Goal: Task Accomplishment & Management: Manage account settings

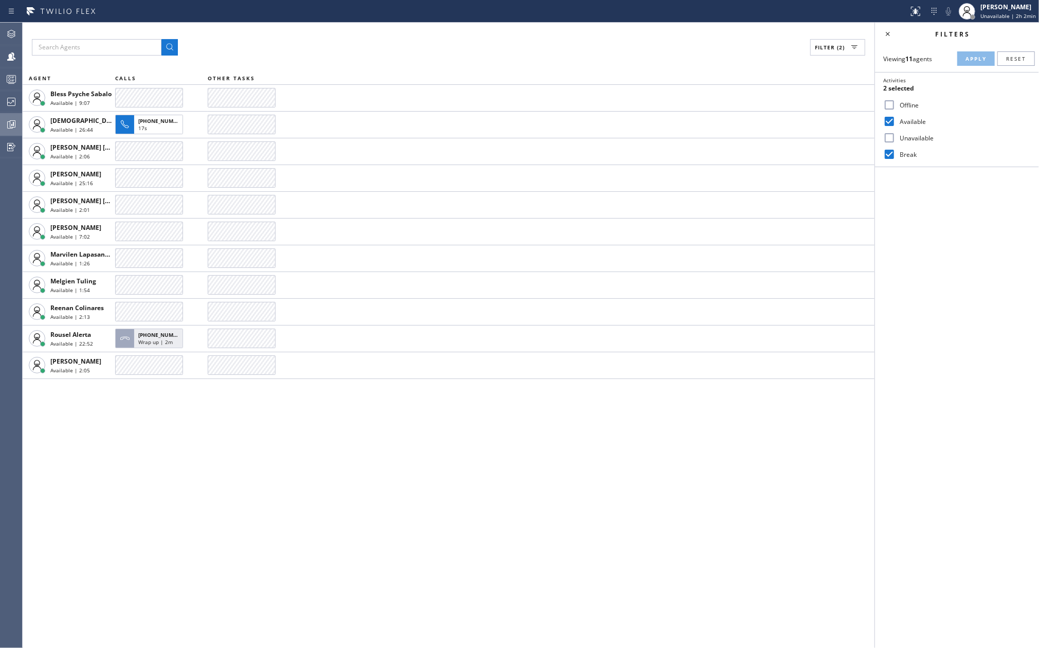
click at [13, 130] on icon at bounding box center [11, 124] width 12 height 12
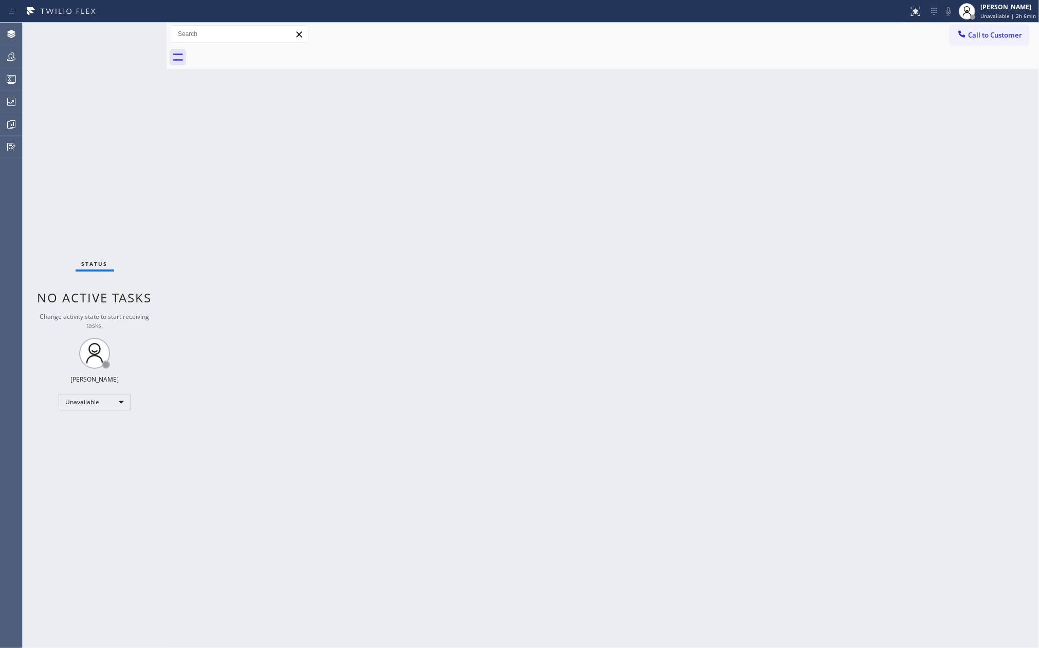
click at [171, 166] on div "Back to Dashboard Change Sender ID Customers Technicians Select a contact Outbo…" at bounding box center [603, 335] width 872 height 625
click at [11, 59] on icon at bounding box center [11, 56] width 12 height 12
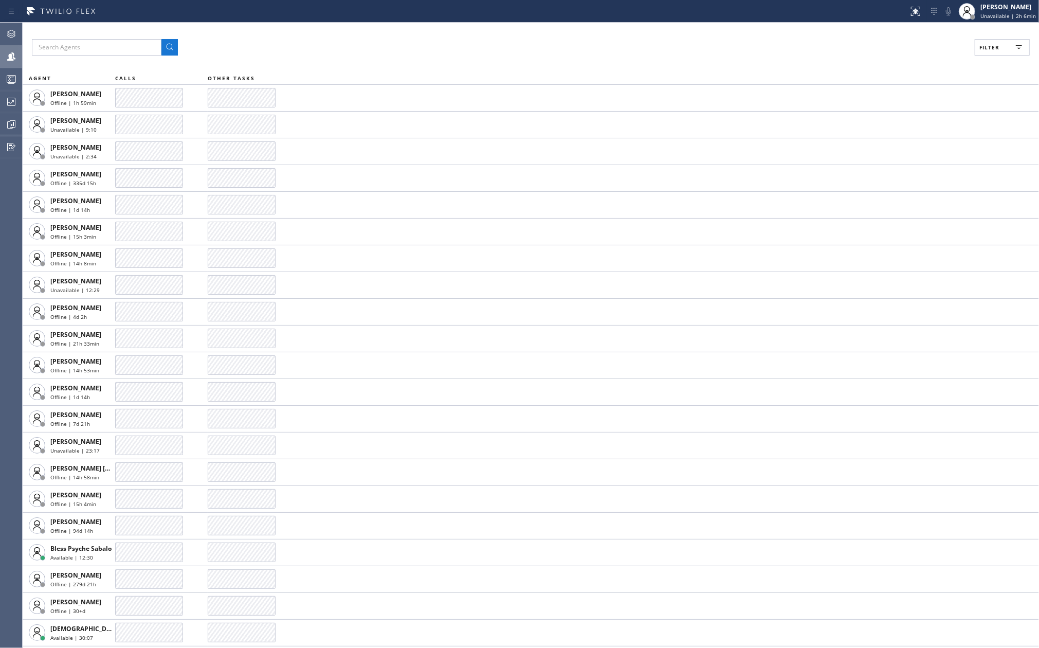
click at [1003, 44] on button "Filter" at bounding box center [1002, 47] width 55 height 16
click at [891, 120] on input "Available" at bounding box center [889, 121] width 12 height 12
checkbox input "true"
click at [887, 155] on input "Break" at bounding box center [889, 154] width 12 height 12
checkbox input "true"
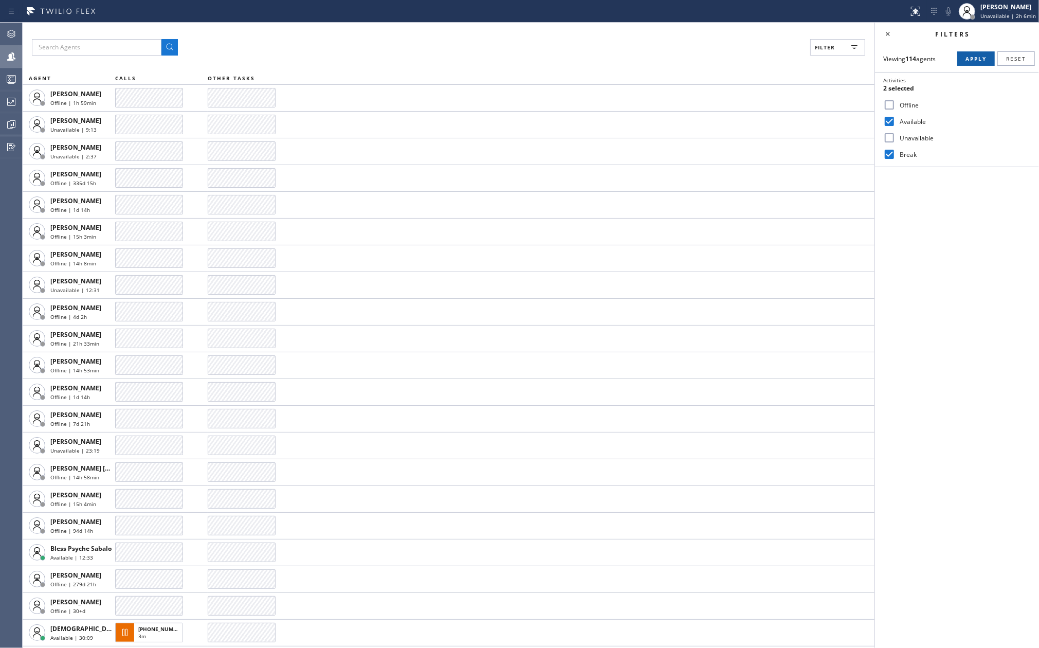
click at [969, 58] on span "Apply" at bounding box center [976, 58] width 21 height 7
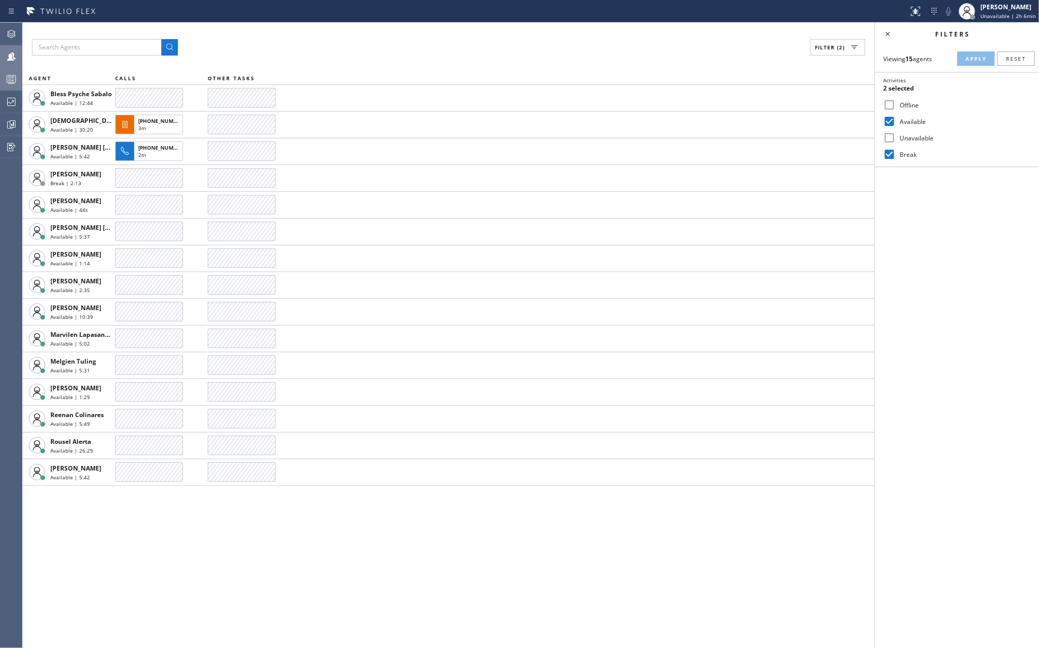
click at [5, 81] on icon at bounding box center [11, 79] width 12 height 12
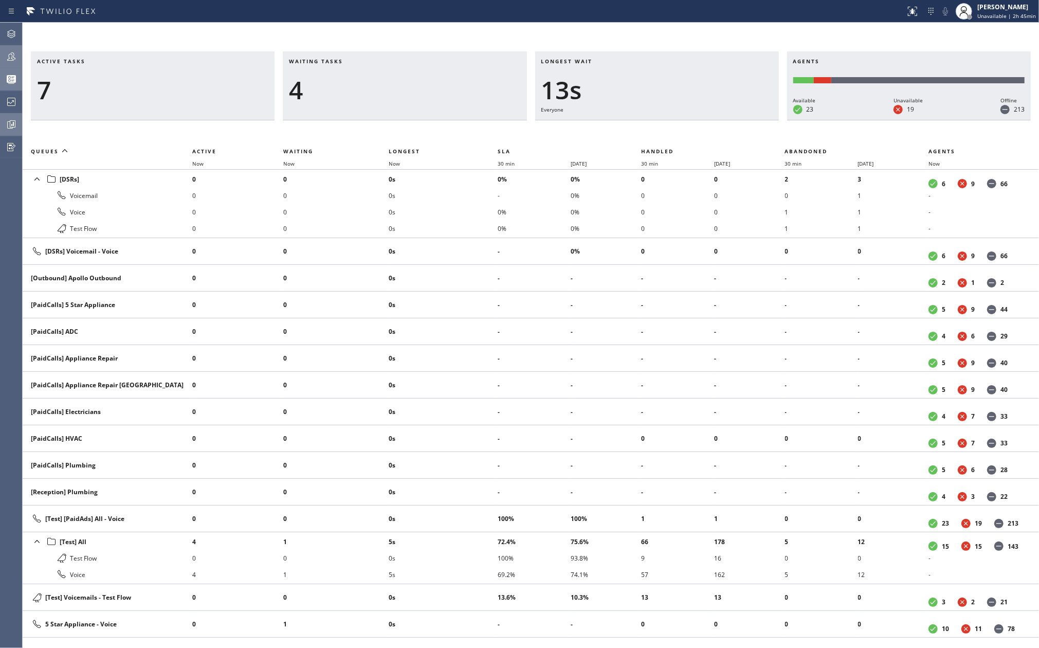
click at [9, 121] on icon at bounding box center [12, 125] width 8 height 8
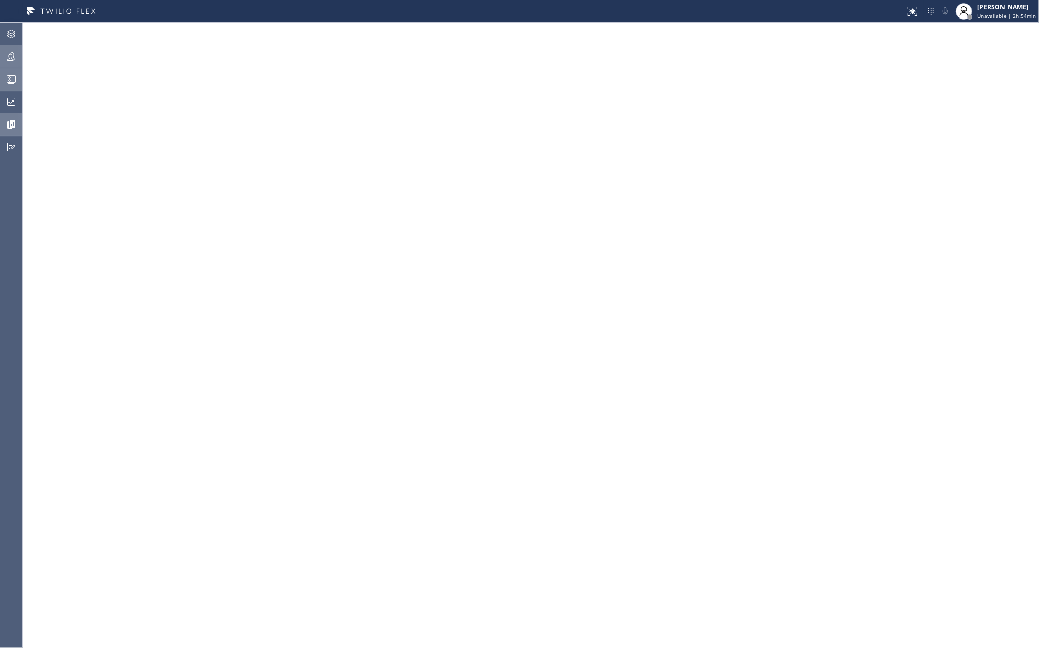
click at [14, 52] on icon at bounding box center [11, 56] width 12 height 12
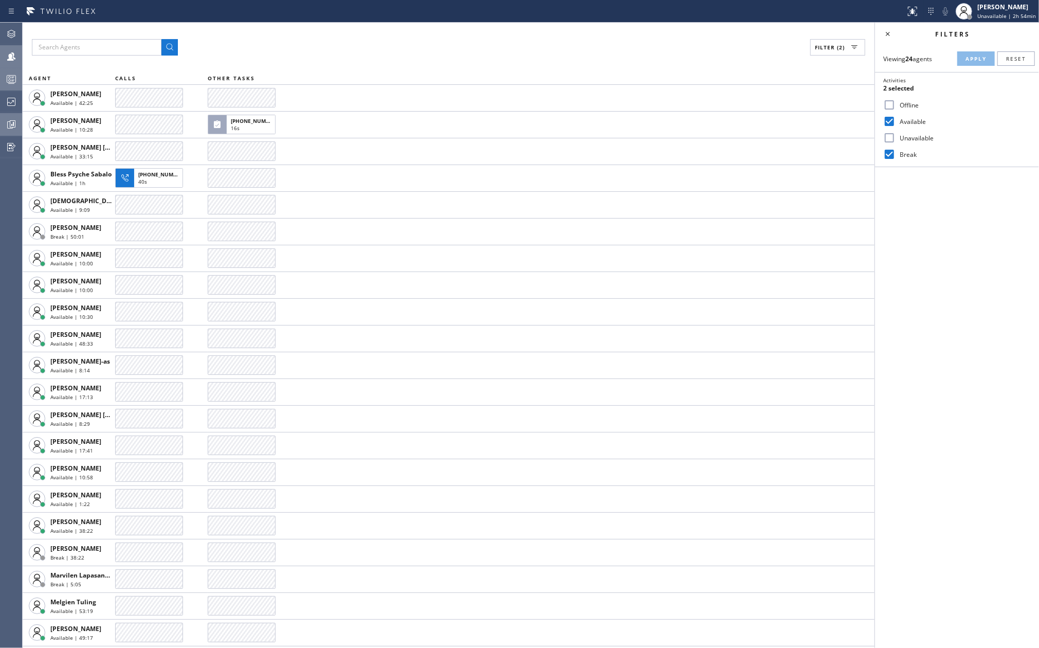
click at [889, 136] on input "Unavailable" at bounding box center [889, 138] width 12 height 12
click at [967, 59] on span "Apply" at bounding box center [976, 58] width 21 height 7
click at [894, 138] on input "Unavailable" at bounding box center [889, 138] width 12 height 12
checkbox input "false"
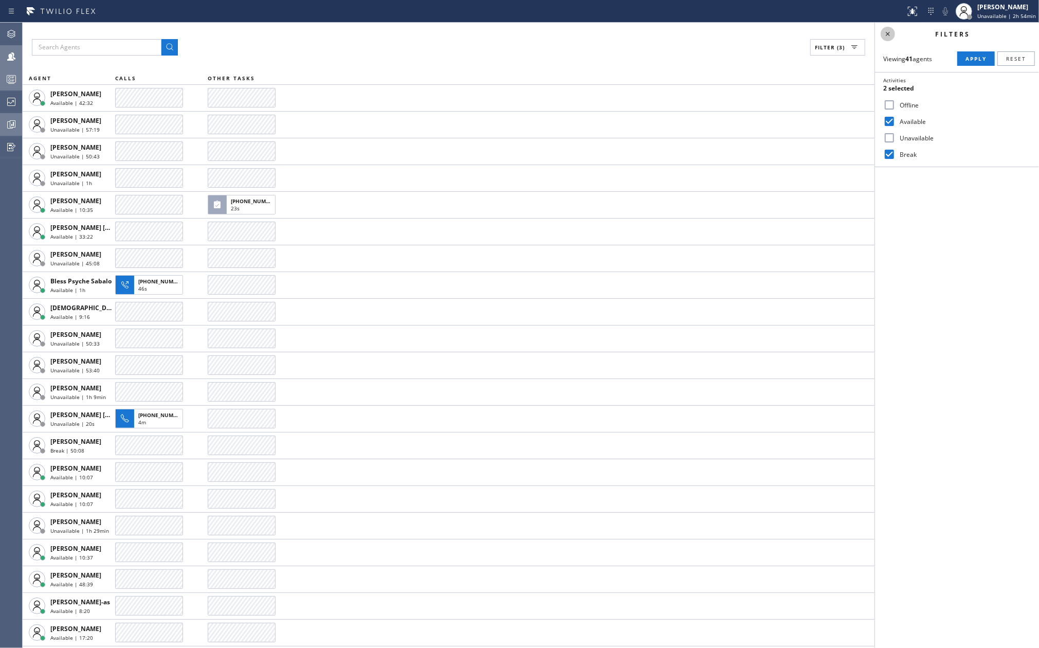
click at [887, 32] on icon at bounding box center [888, 34] width 12 height 12
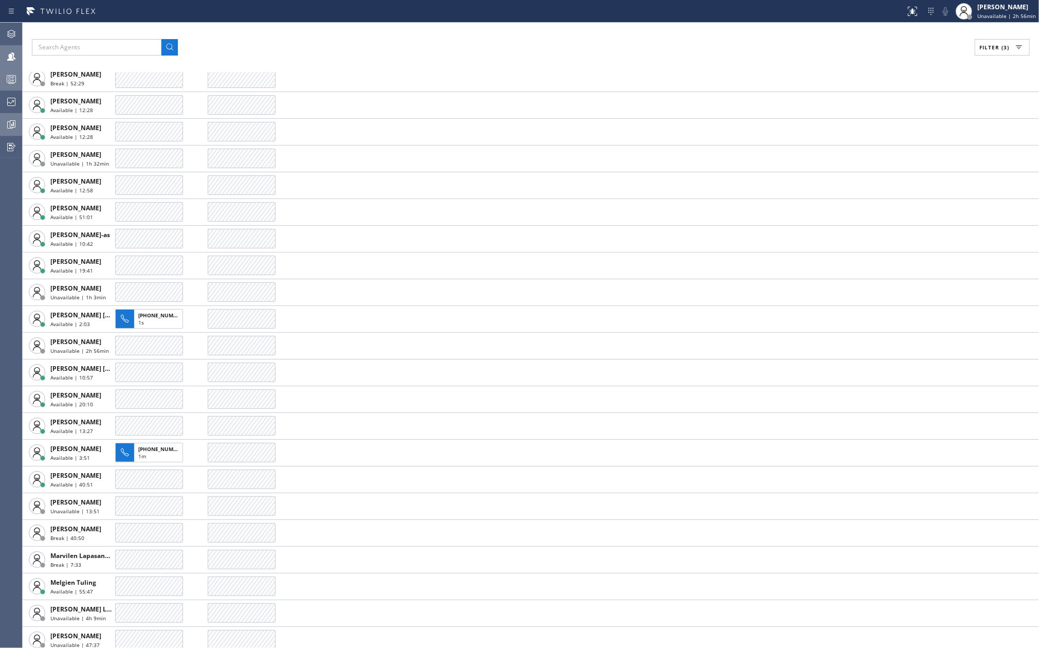
scroll to position [411, 0]
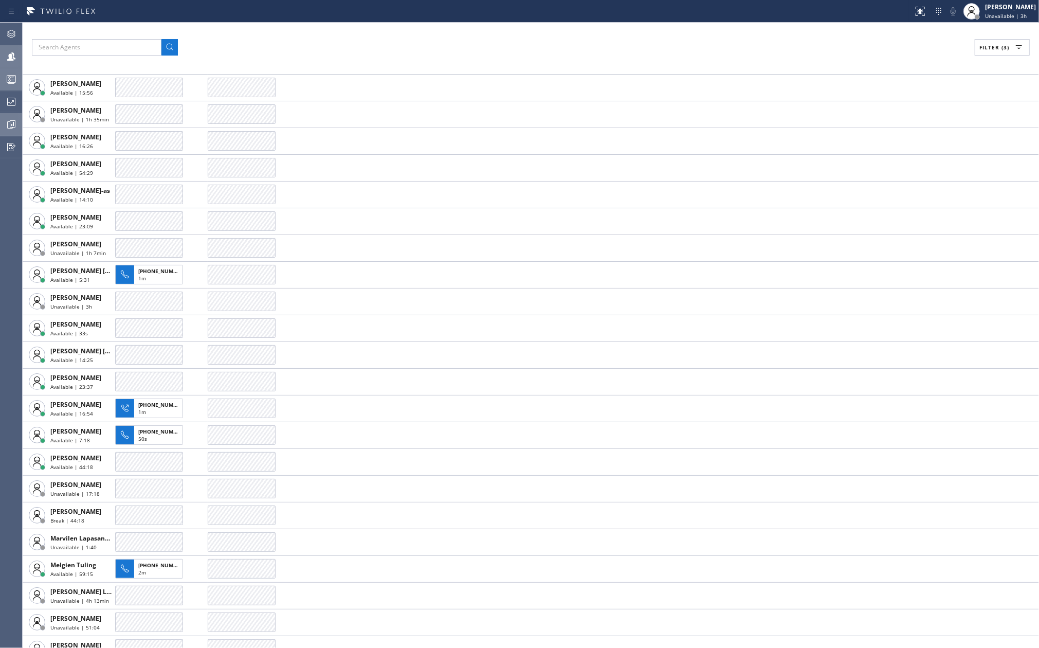
click at [638, 40] on div "Filter (3)" at bounding box center [531, 47] width 998 height 16
click at [987, 45] on span "Filter (3)" at bounding box center [994, 47] width 30 height 7
click at [967, 56] on span "Apply" at bounding box center [976, 58] width 21 height 7
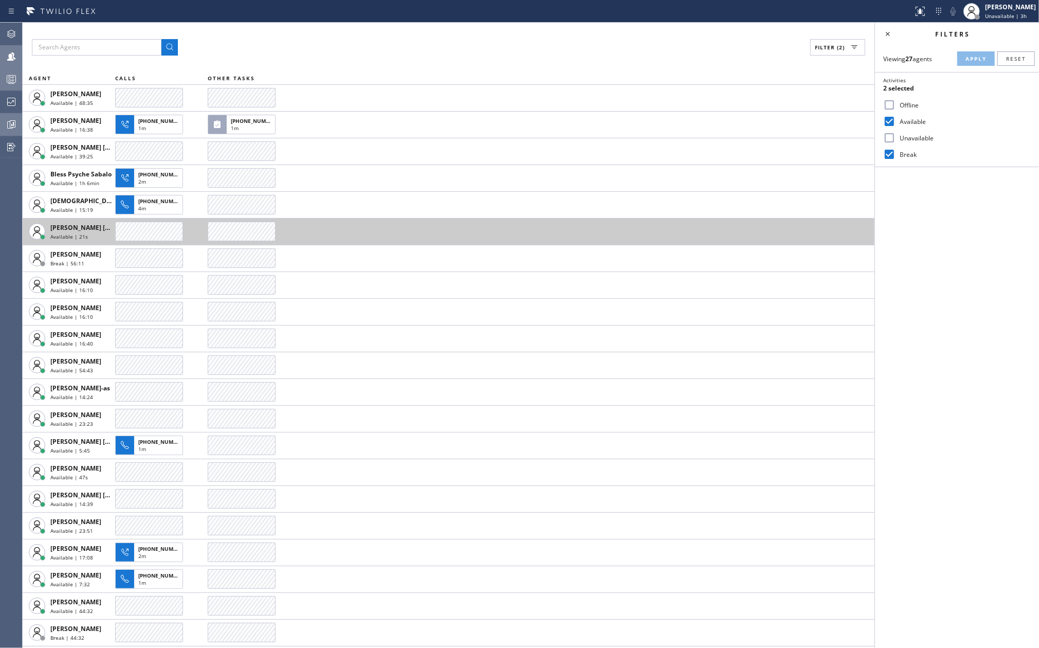
click at [9, 72] on div at bounding box center [11, 79] width 23 height 21
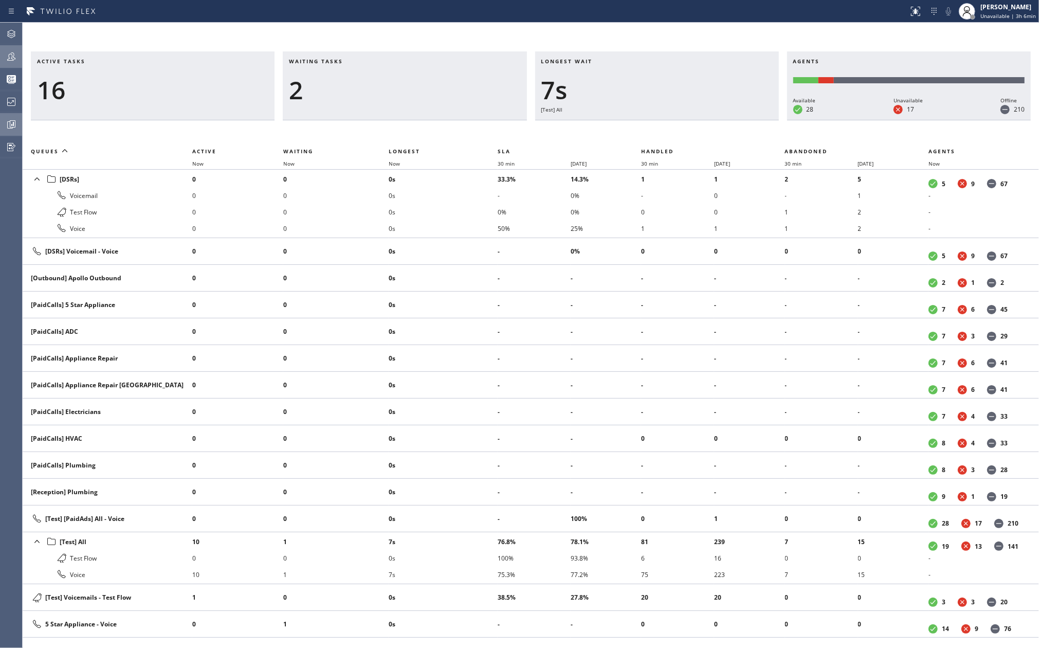
click at [22, 58] on div "Agent Desktop Teams Queues Stats Dashboards Analyze Questionnaires" at bounding box center [11, 335] width 23 height 625
click at [17, 56] on icon at bounding box center [11, 56] width 12 height 12
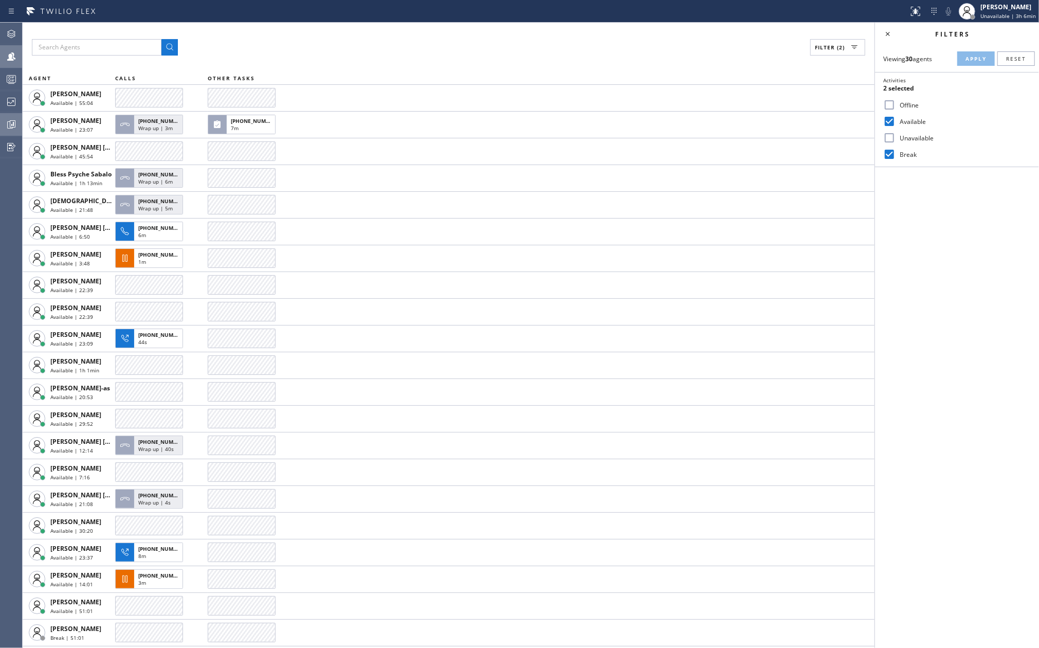
click at [887, 151] on input "Break" at bounding box center [889, 154] width 12 height 12
checkbox input "false"
click at [967, 58] on span "Apply" at bounding box center [976, 58] width 21 height 7
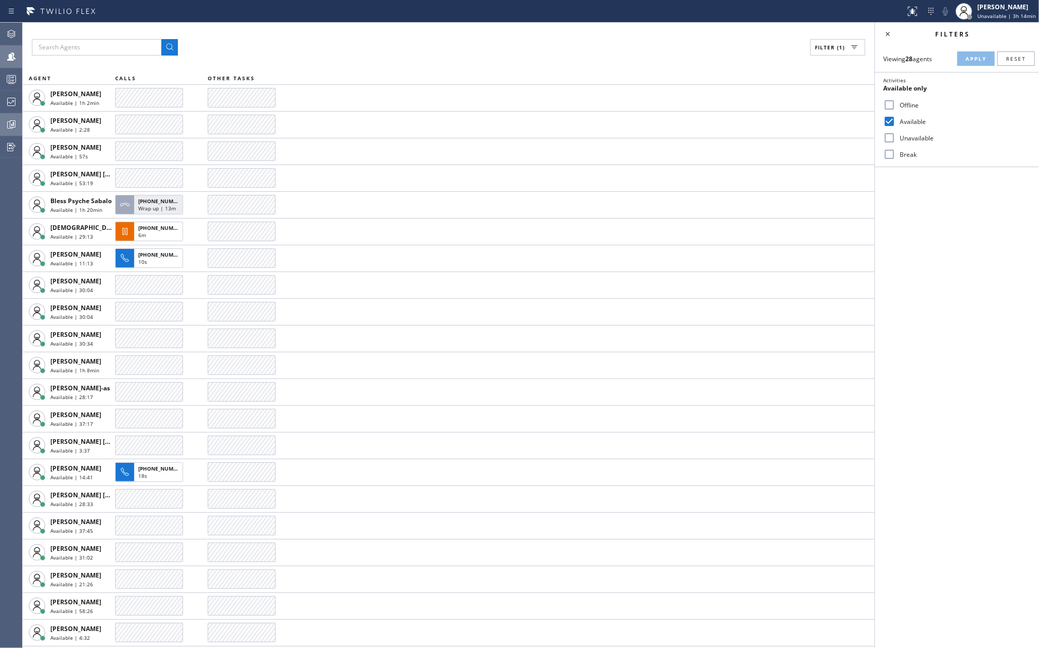
click at [9, 79] on icon at bounding box center [11, 79] width 12 height 12
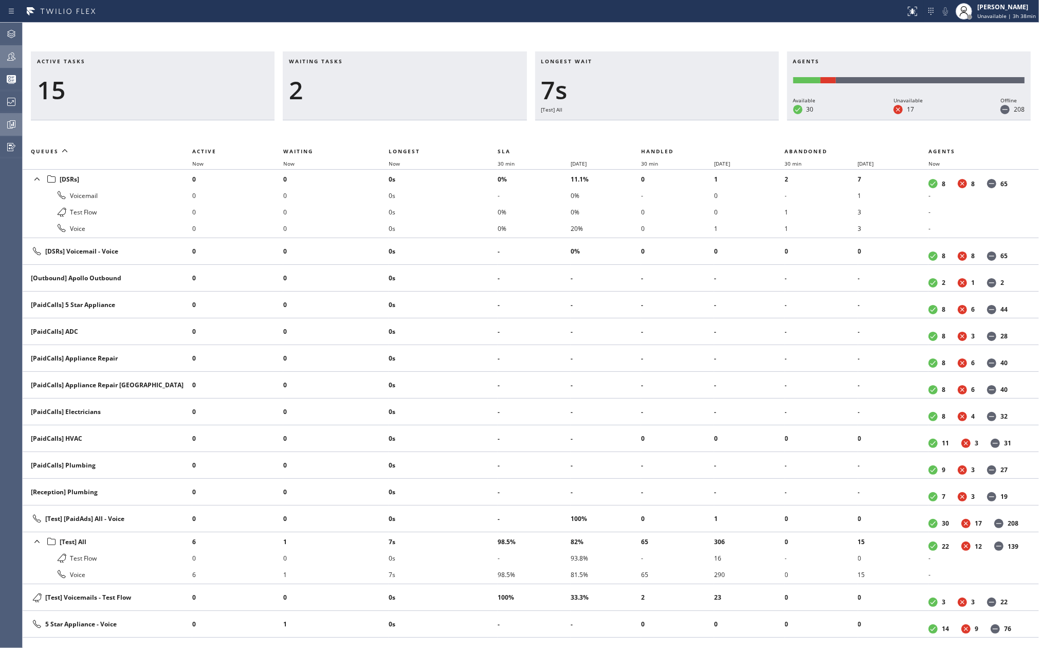
click at [13, 56] on icon at bounding box center [11, 56] width 8 height 8
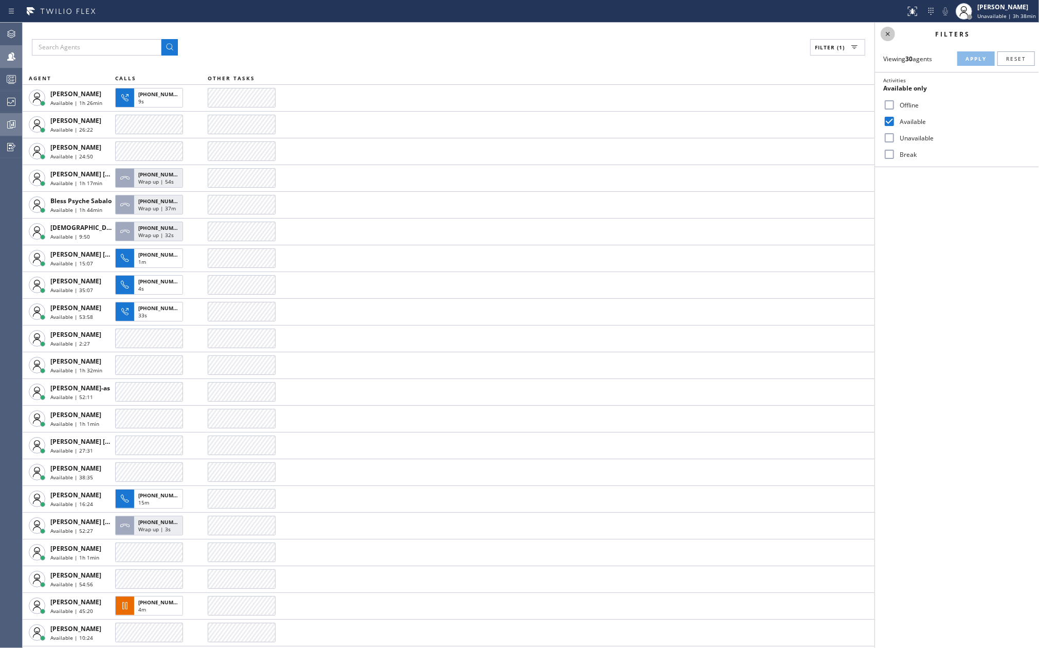
click at [887, 36] on icon at bounding box center [888, 34] width 12 height 12
click at [5, 83] on icon at bounding box center [11, 79] width 12 height 12
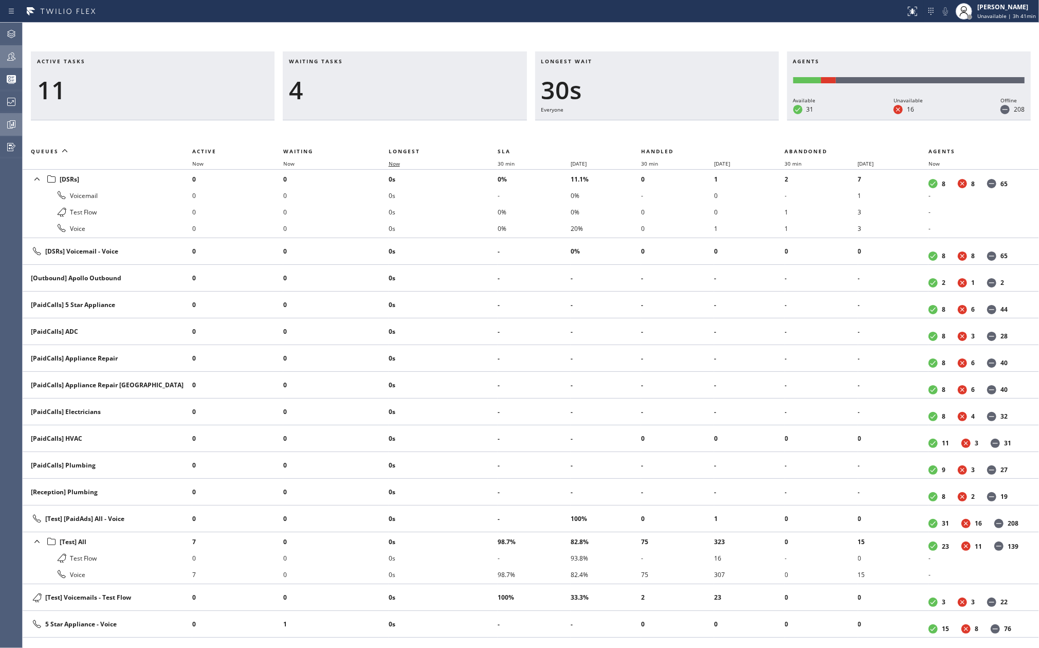
click at [397, 166] on span "Now" at bounding box center [394, 163] width 11 height 7
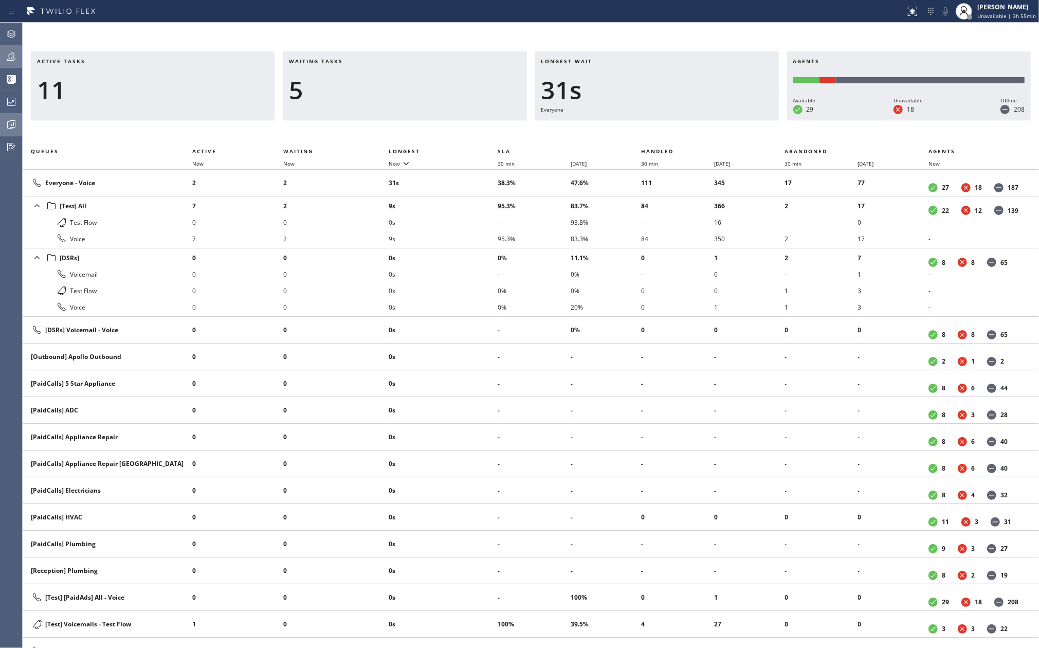
click at [12, 61] on icon at bounding box center [11, 56] width 12 height 12
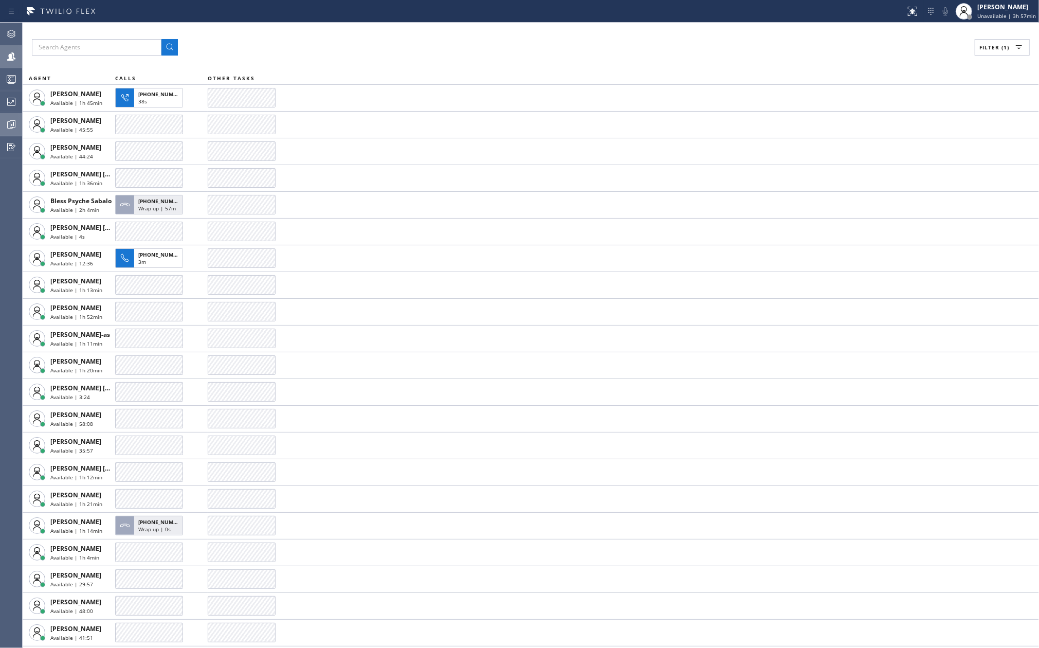
click at [381, 40] on div "Filter (1)" at bounding box center [531, 47] width 998 height 16
click at [982, 46] on span "Filter (1)" at bounding box center [994, 47] width 30 height 7
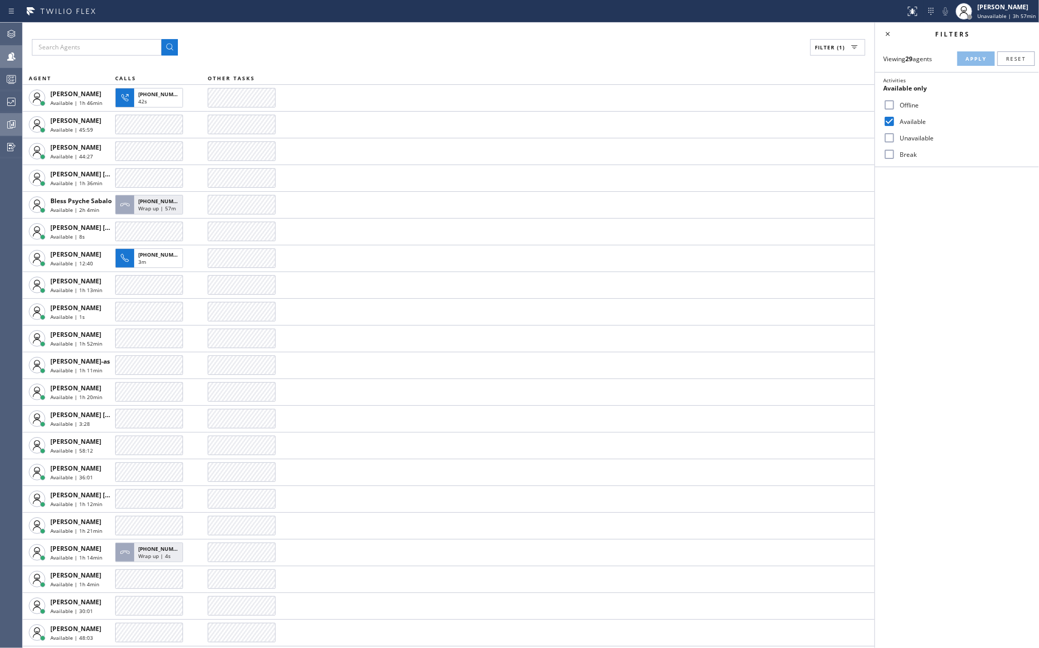
click at [909, 138] on label "Unavailable" at bounding box center [963, 138] width 135 height 9
click at [896, 138] on input "Unavailable" at bounding box center [889, 138] width 12 height 12
click at [973, 55] on span "Apply" at bounding box center [976, 58] width 21 height 7
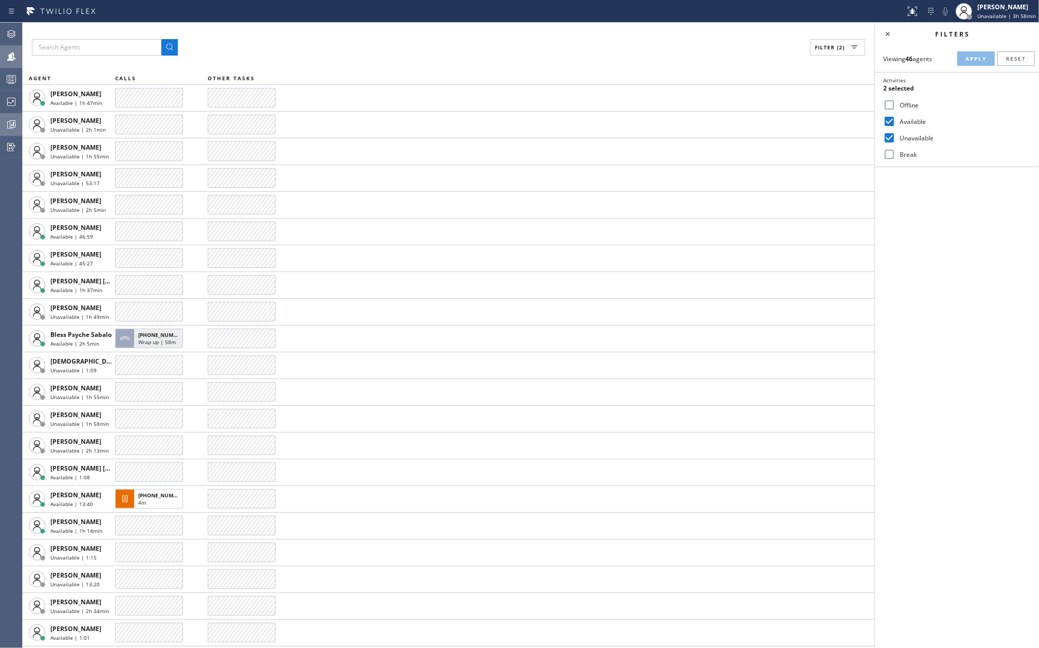
drag, startPoint x: 454, startPoint y: 40, endPoint x: 984, endPoint y: 136, distance: 538.1
click at [454, 40] on div "Filter (2)" at bounding box center [448, 47] width 833 height 16
click at [887, 138] on input "Unavailable" at bounding box center [889, 138] width 12 height 12
checkbox input "false"
click at [975, 59] on span "Apply" at bounding box center [976, 58] width 21 height 7
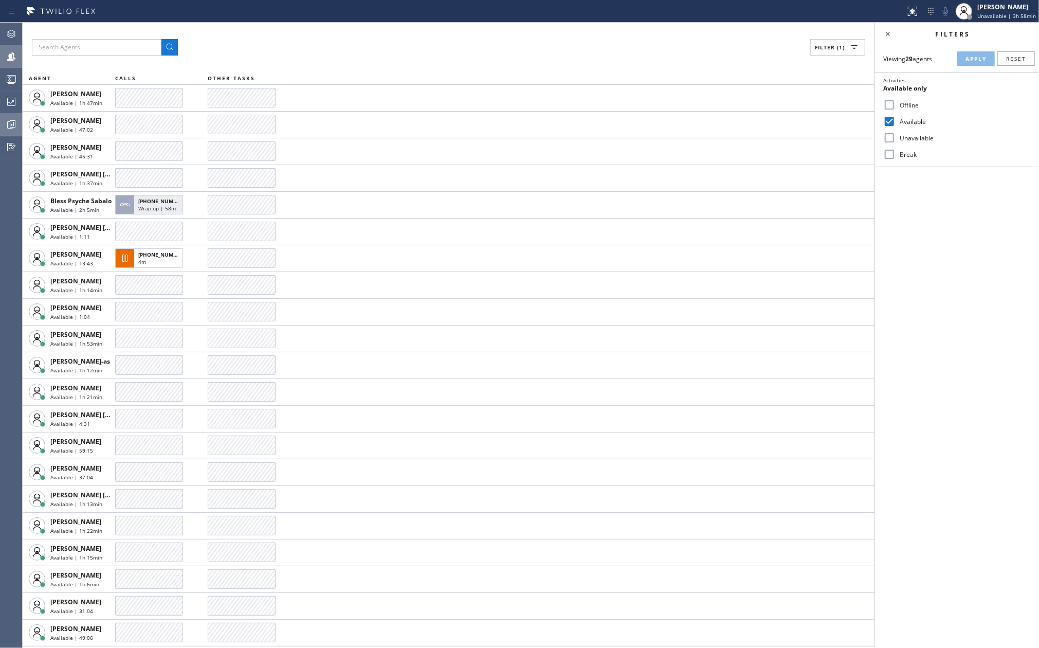
click at [5, 126] on icon at bounding box center [11, 124] width 12 height 12
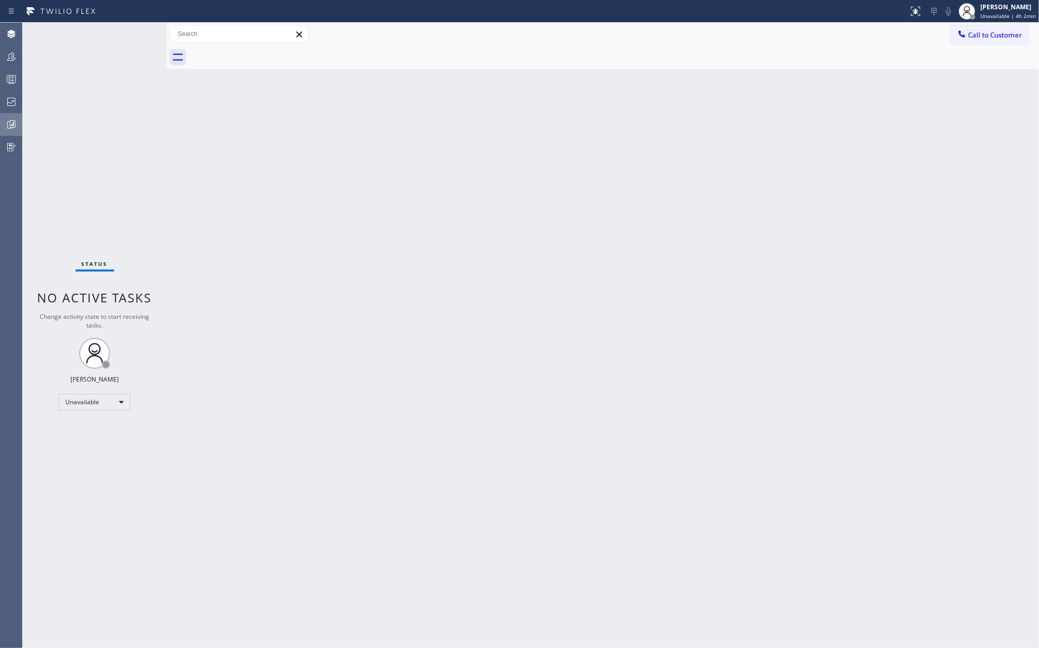
click at [13, 123] on icon at bounding box center [12, 124] width 3 height 4
click at [10, 58] on icon at bounding box center [11, 56] width 12 height 12
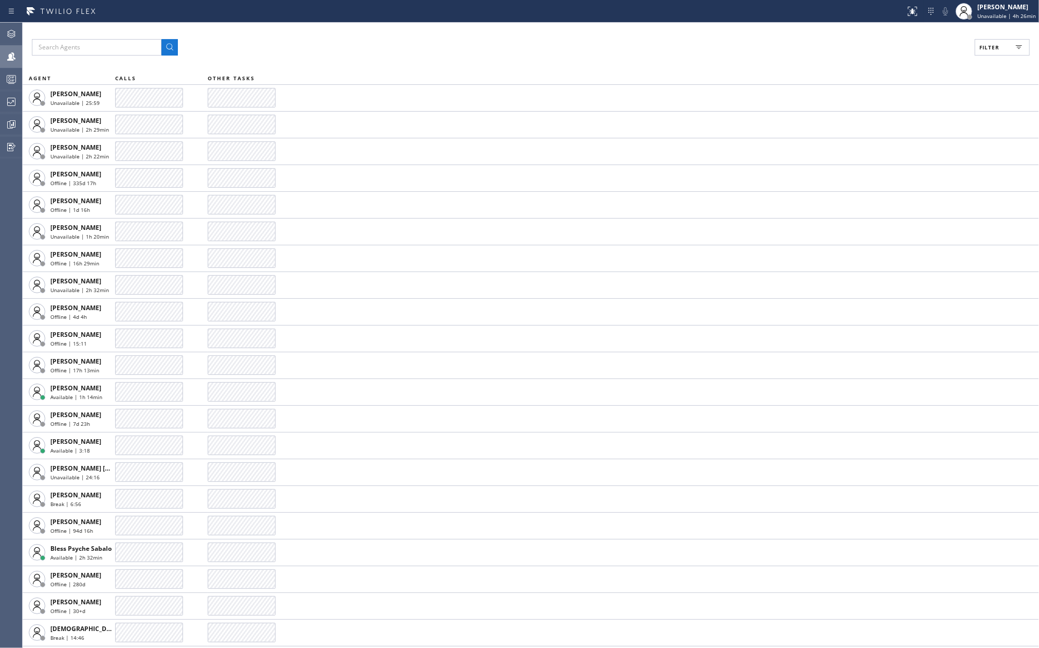
click at [1007, 52] on button "Filter" at bounding box center [1002, 47] width 55 height 16
click at [888, 124] on input "Available" at bounding box center [889, 121] width 12 height 12
checkbox input "true"
click at [890, 155] on input "Break" at bounding box center [889, 154] width 12 height 12
click at [973, 58] on span "Apply" at bounding box center [976, 58] width 21 height 7
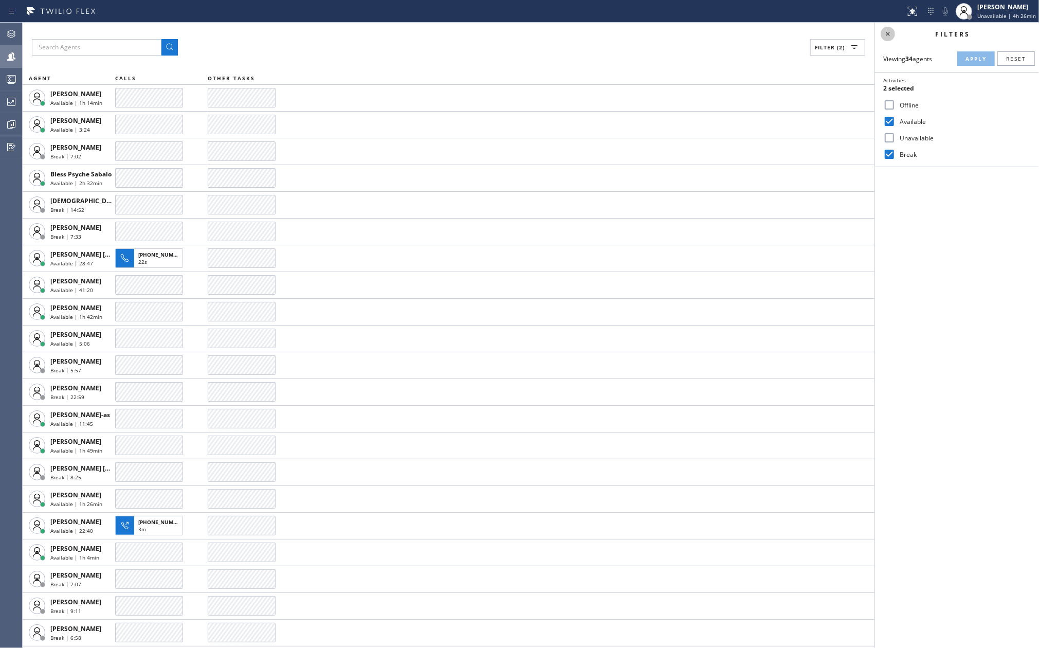
click at [889, 36] on icon at bounding box center [888, 34] width 12 height 12
click at [11, 77] on icon at bounding box center [11, 79] width 12 height 12
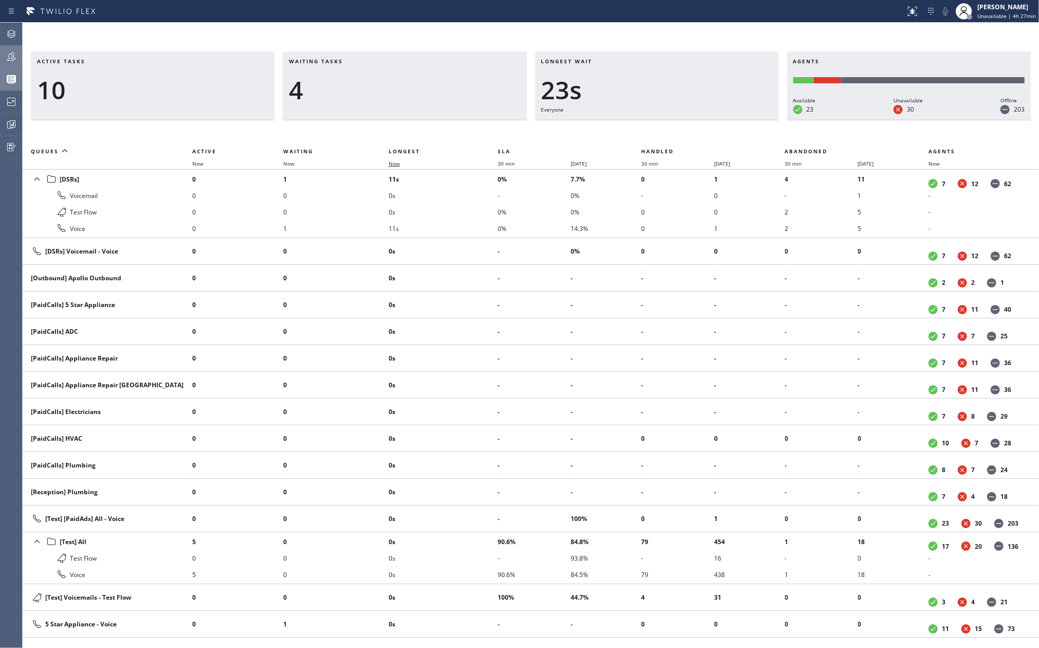
click at [400, 161] on span "Now" at bounding box center [394, 163] width 11 height 7
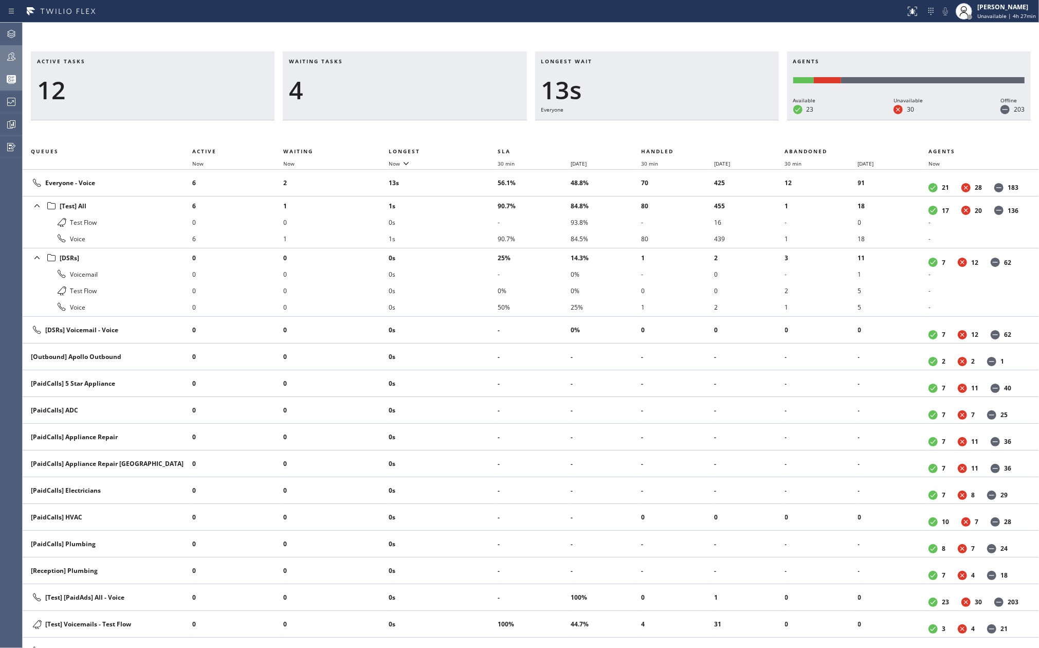
click at [11, 53] on icon at bounding box center [11, 56] width 12 height 12
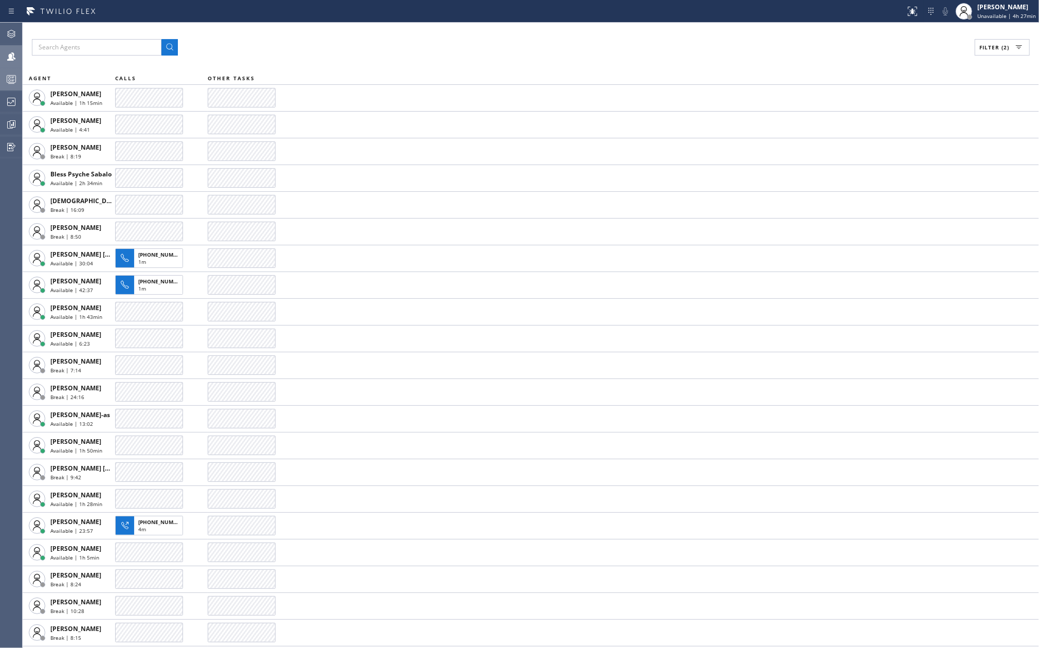
click at [1003, 49] on span "Filter (2)" at bounding box center [994, 47] width 30 height 7
click at [891, 151] on input "Break" at bounding box center [889, 154] width 12 height 12
click at [975, 58] on span "Apply" at bounding box center [976, 58] width 21 height 7
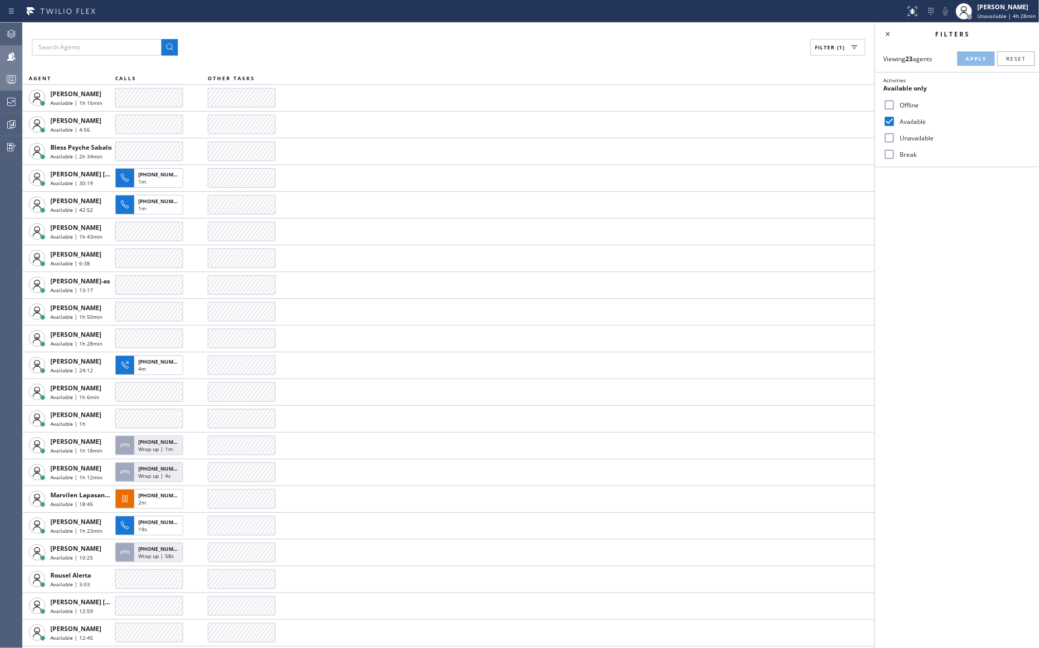
click at [891, 152] on input "Break" at bounding box center [889, 154] width 12 height 12
checkbox input "true"
click at [894, 119] on input "Available" at bounding box center [889, 121] width 12 height 12
click at [978, 50] on div "Viewing 23 agents Apply Reset Activities Break only Offline Available Unavailab…" at bounding box center [957, 106] width 164 height 122
click at [977, 57] on span "Apply" at bounding box center [976, 58] width 21 height 7
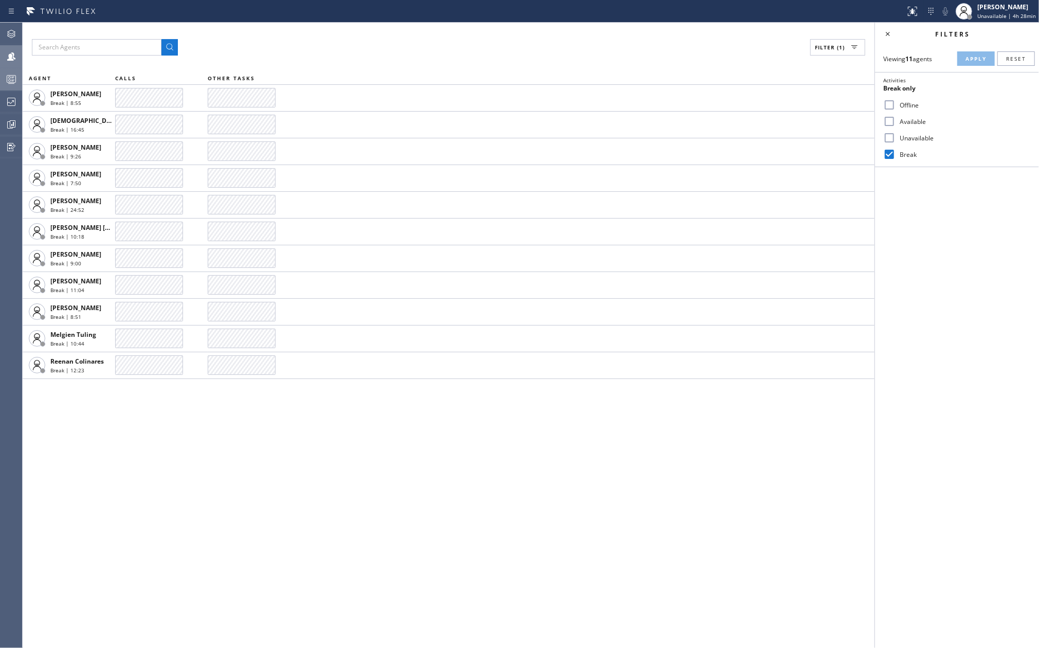
click at [16, 77] on icon at bounding box center [11, 79] width 12 height 12
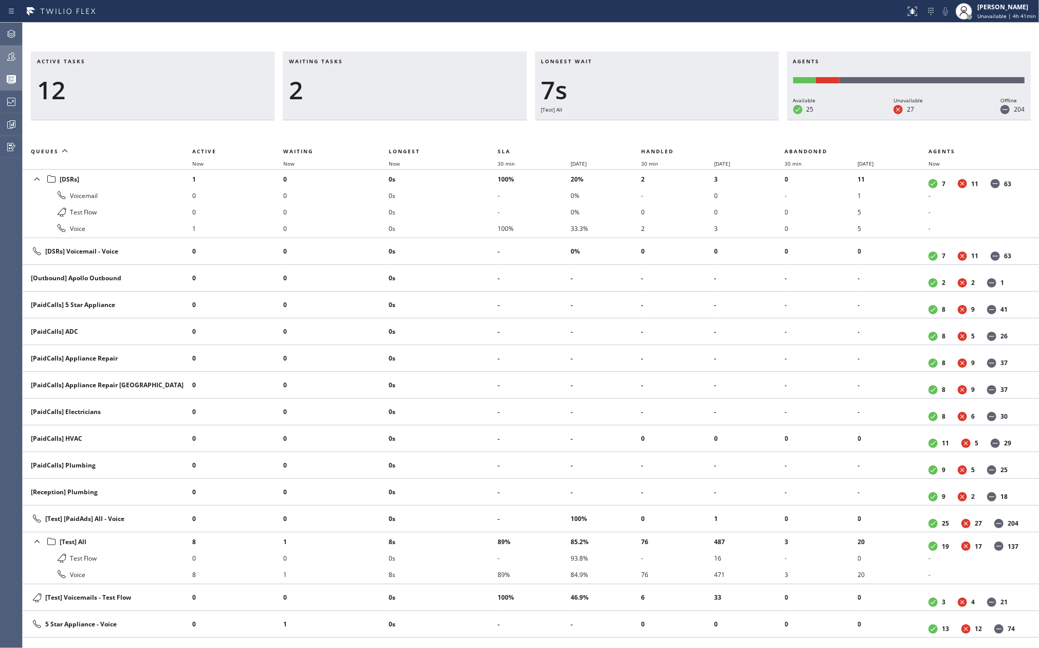
click at [14, 54] on icon at bounding box center [11, 56] width 12 height 12
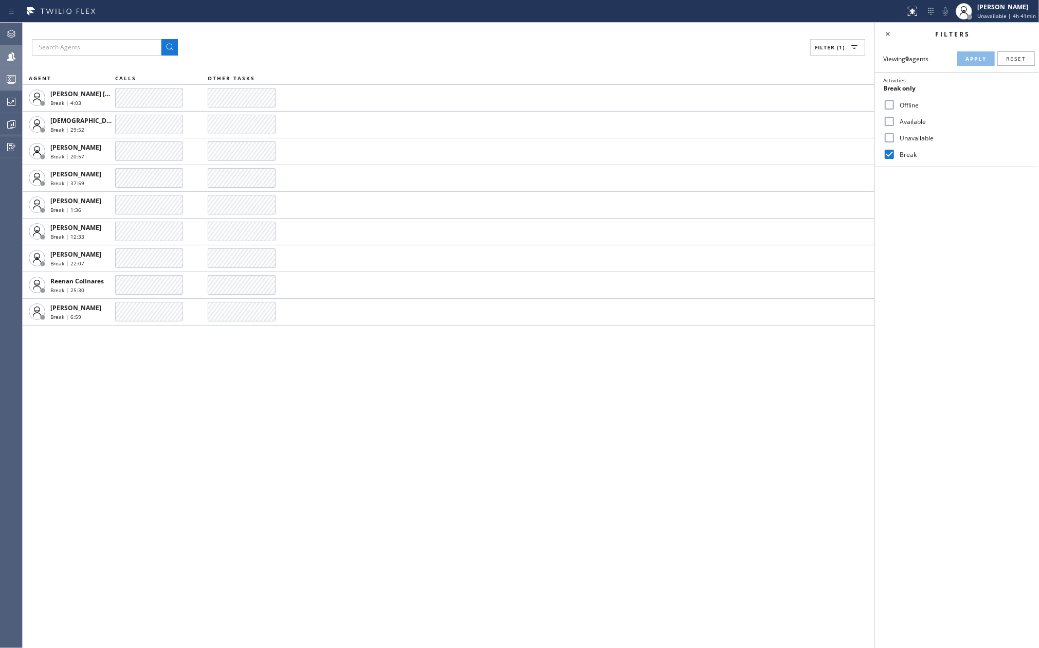
click at [888, 117] on input "Available" at bounding box center [889, 121] width 12 height 12
checkbox input "true"
click at [977, 58] on span "Apply" at bounding box center [976, 58] width 21 height 7
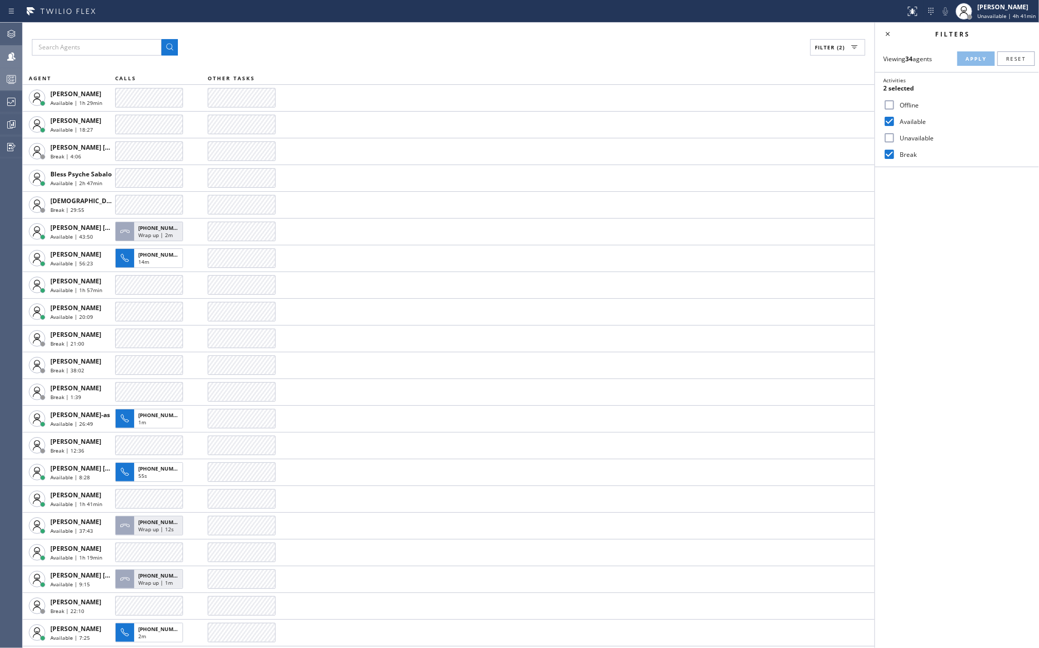
click at [11, 74] on icon at bounding box center [11, 79] width 12 height 12
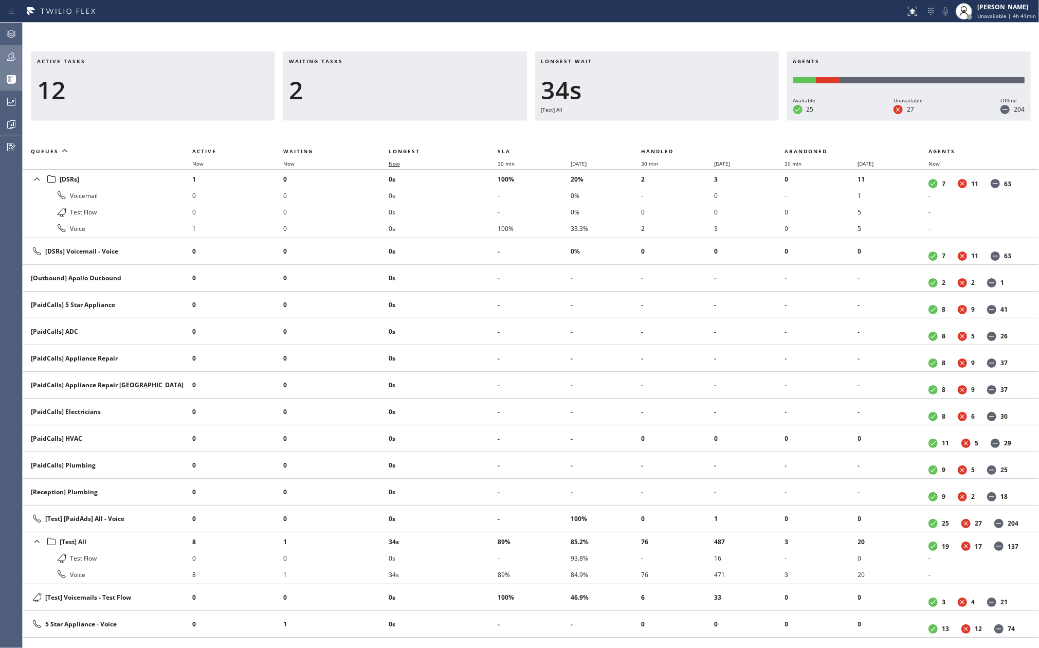
click at [395, 161] on span "Now" at bounding box center [394, 163] width 11 height 7
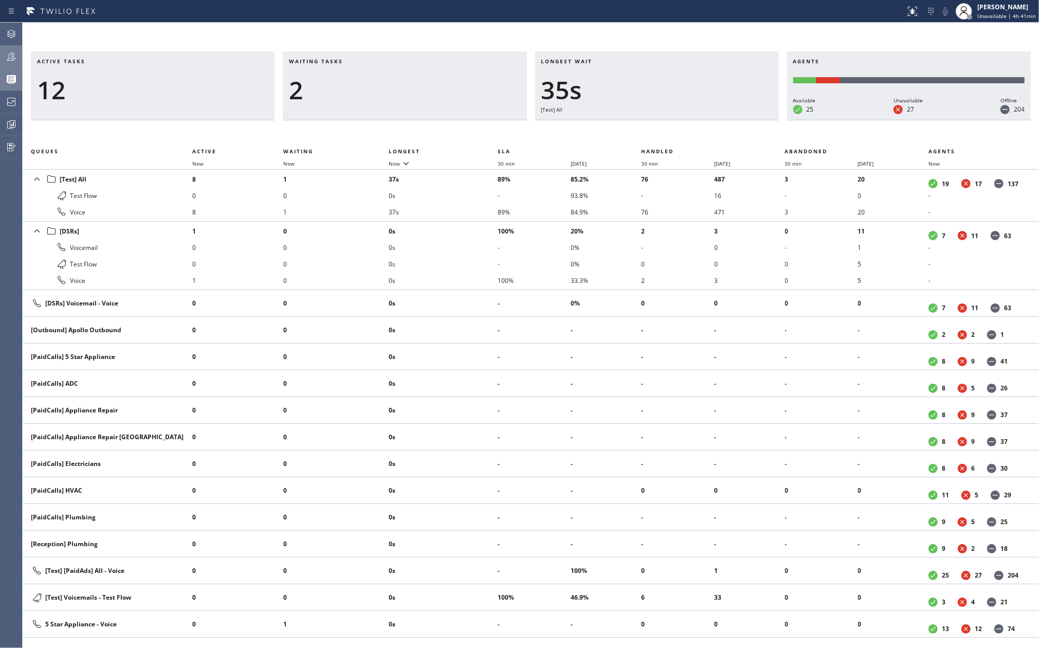
click at [9, 54] on icon at bounding box center [11, 56] width 8 height 8
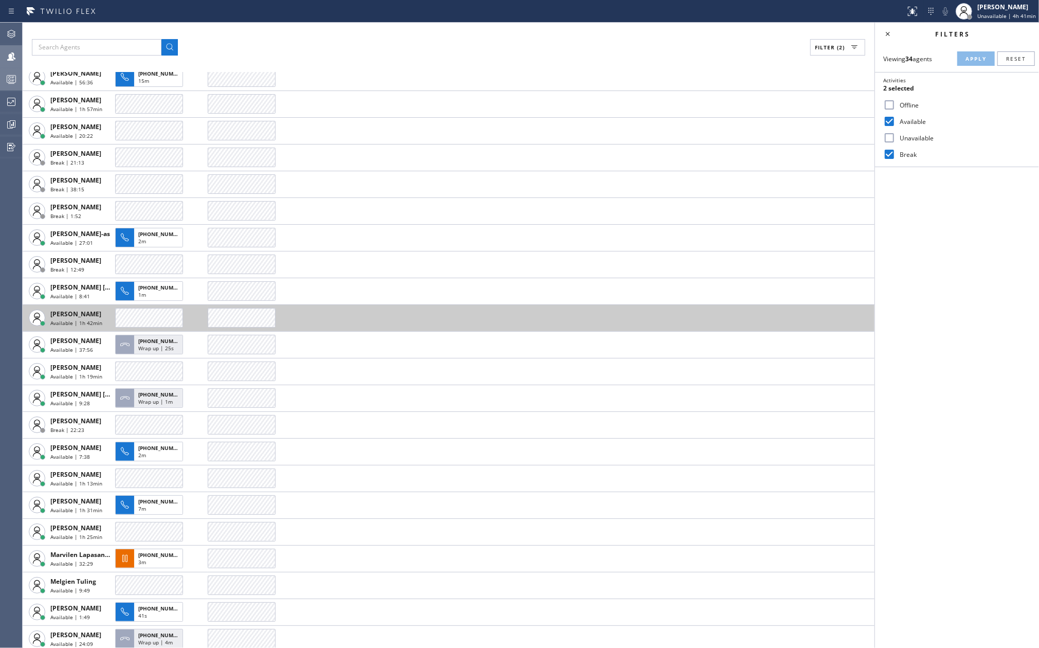
scroll to position [206, 0]
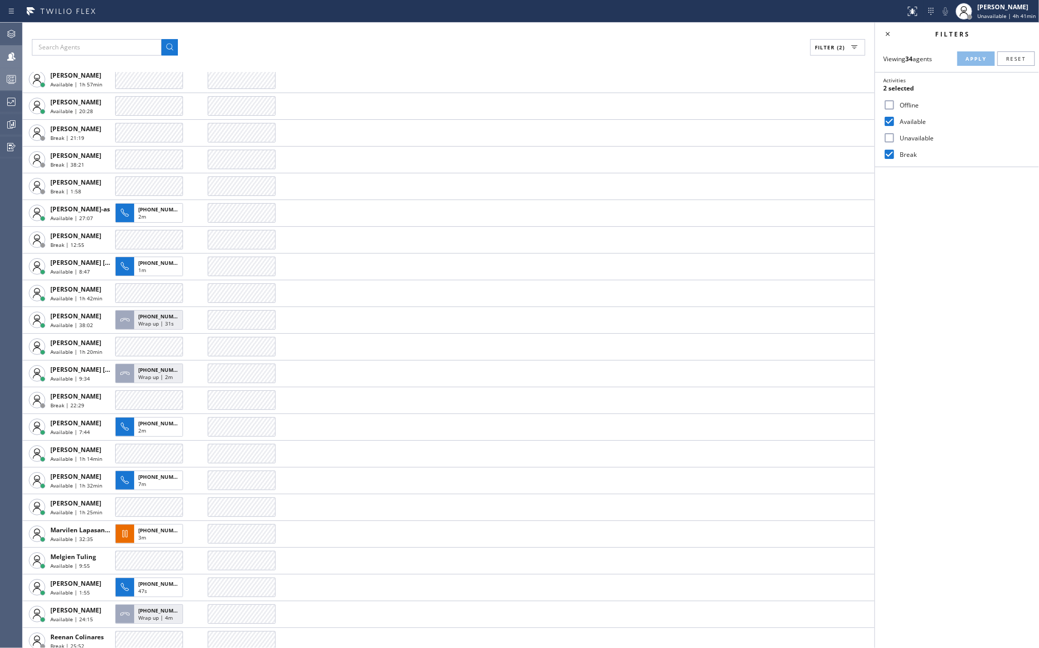
click at [9, 74] on icon at bounding box center [11, 79] width 12 height 12
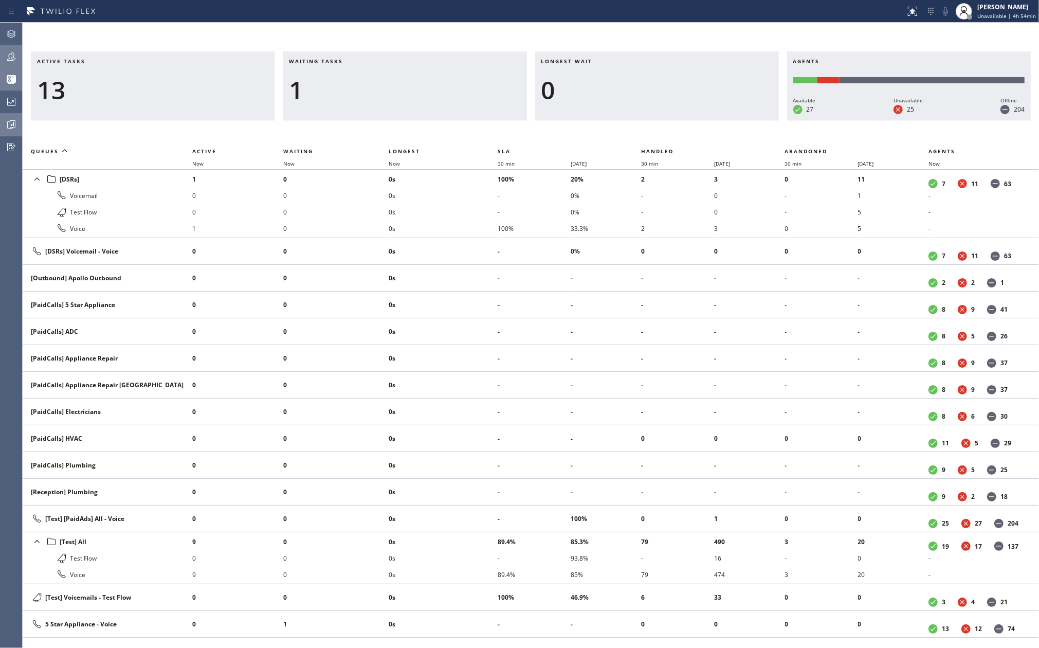
click at [7, 124] on icon at bounding box center [11, 124] width 12 height 12
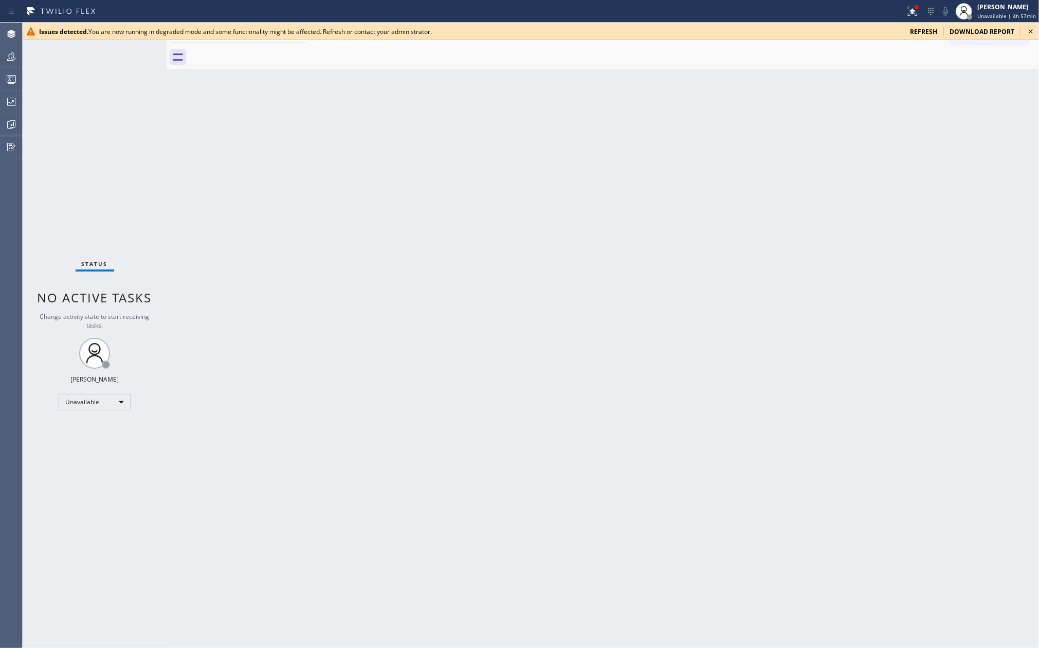
click at [1031, 35] on icon at bounding box center [1031, 31] width 12 height 12
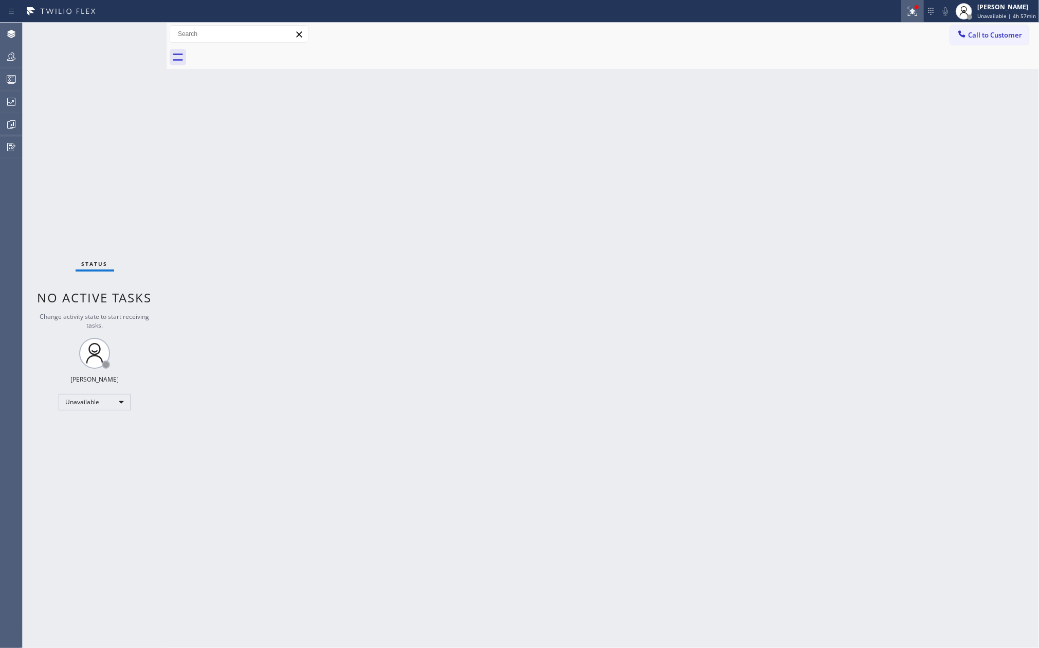
click at [918, 13] on icon at bounding box center [912, 11] width 12 height 12
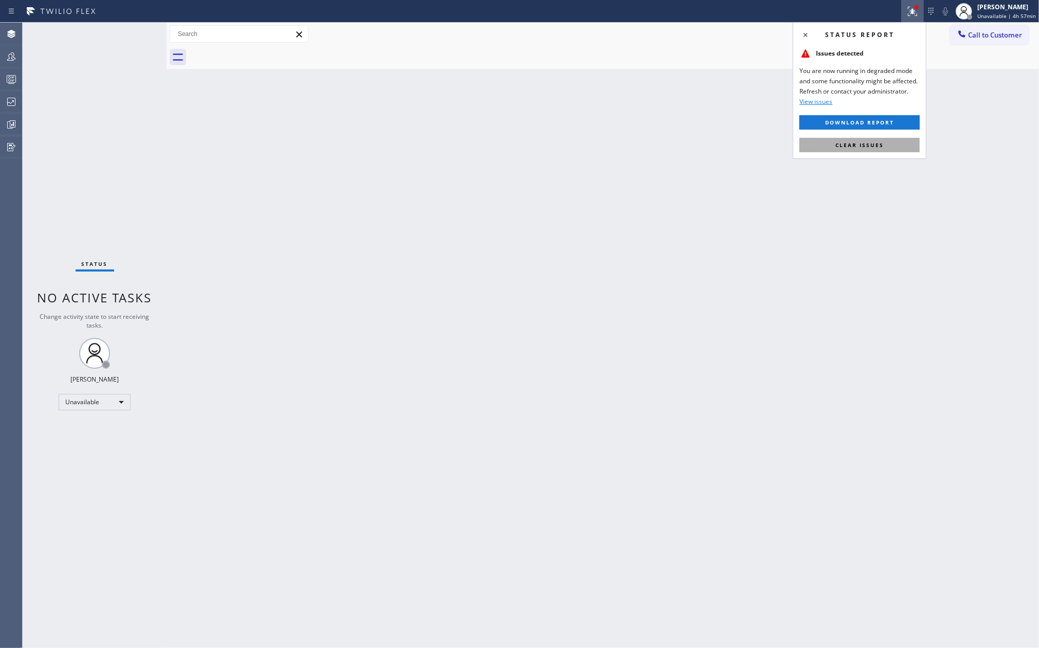
click at [879, 147] on span "Clear issues" at bounding box center [859, 144] width 48 height 7
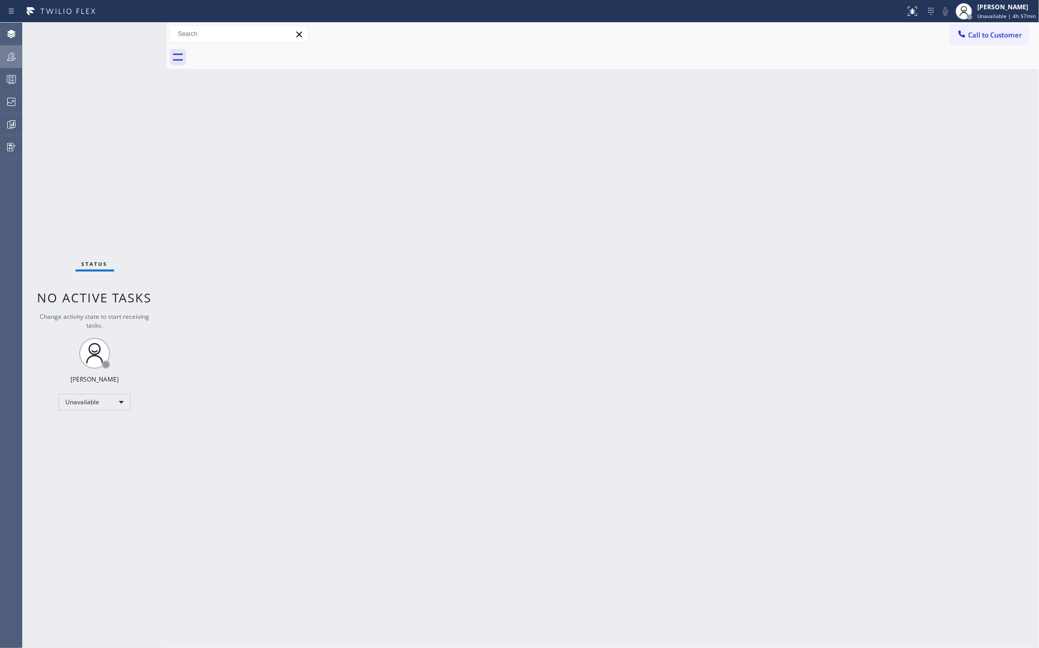
click at [8, 54] on icon at bounding box center [11, 56] width 12 height 12
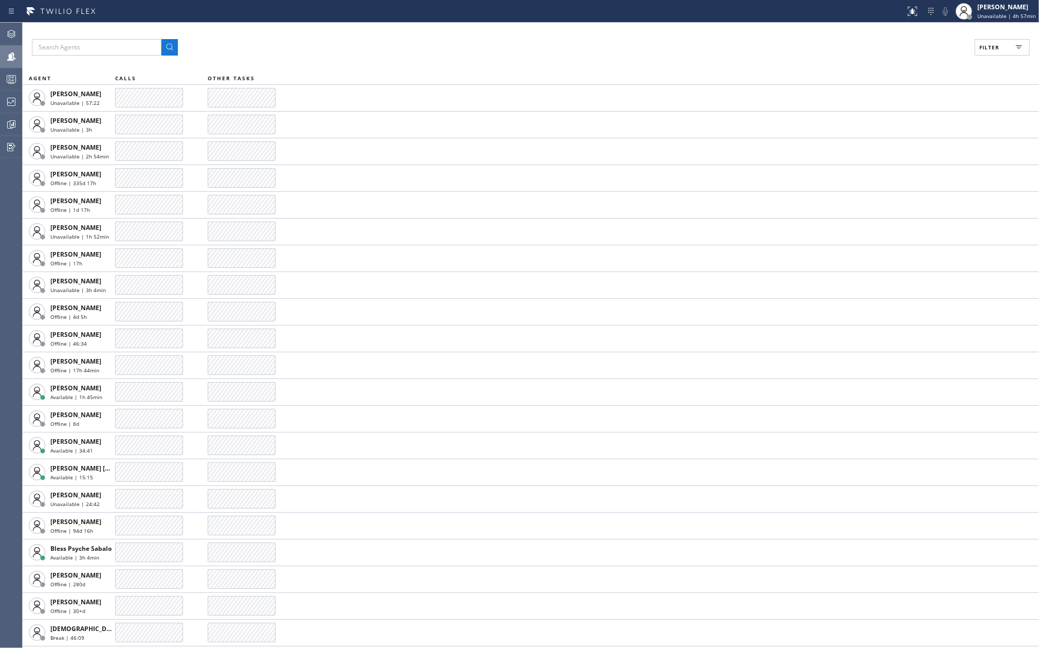
click at [1008, 46] on button "Filter" at bounding box center [1002, 47] width 55 height 16
click at [886, 120] on input "Available" at bounding box center [889, 121] width 12 height 12
checkbox input "true"
click at [971, 56] on span "Apply" at bounding box center [976, 58] width 21 height 7
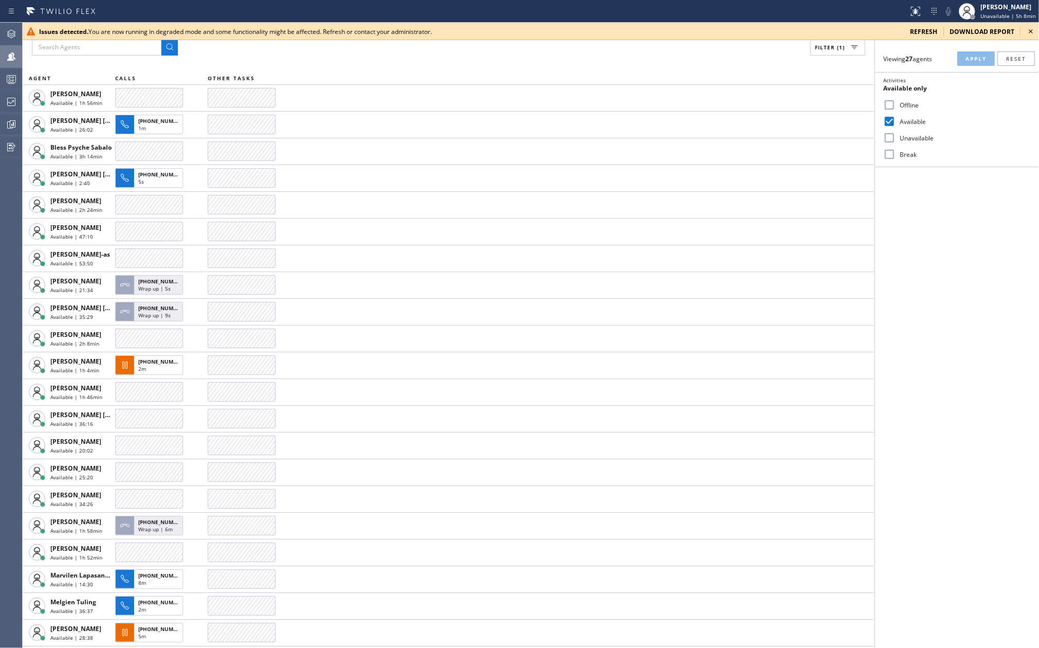
click at [1033, 26] on icon at bounding box center [1031, 31] width 12 height 12
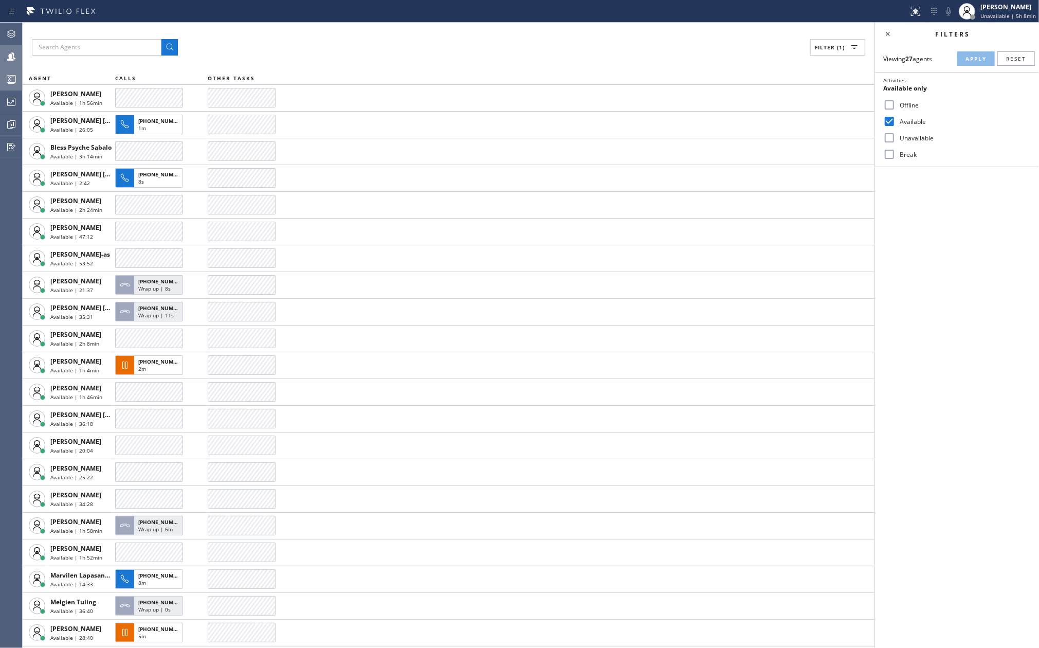
click at [7, 81] on rect at bounding box center [11, 79] width 9 height 7
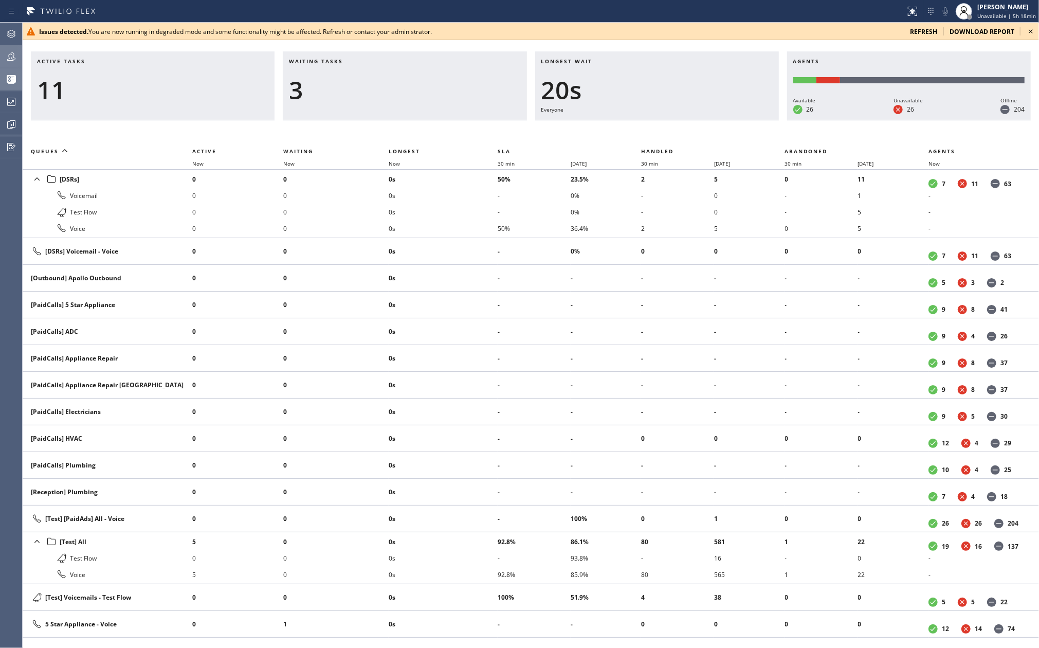
click at [1028, 27] on icon at bounding box center [1031, 31] width 12 height 12
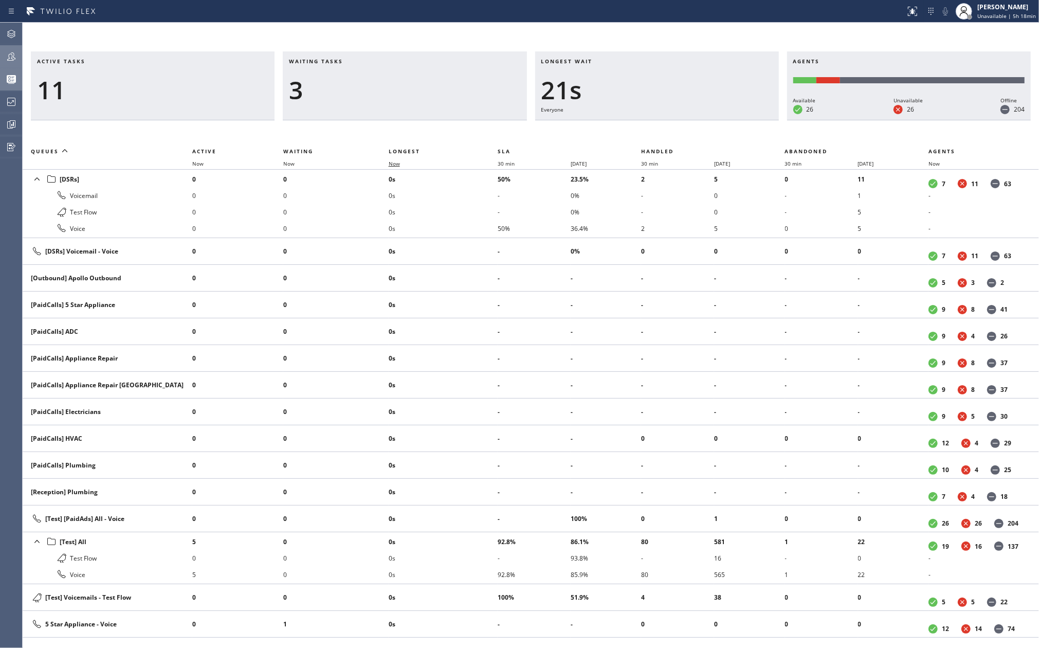
click at [396, 163] on span "Now" at bounding box center [394, 163] width 11 height 7
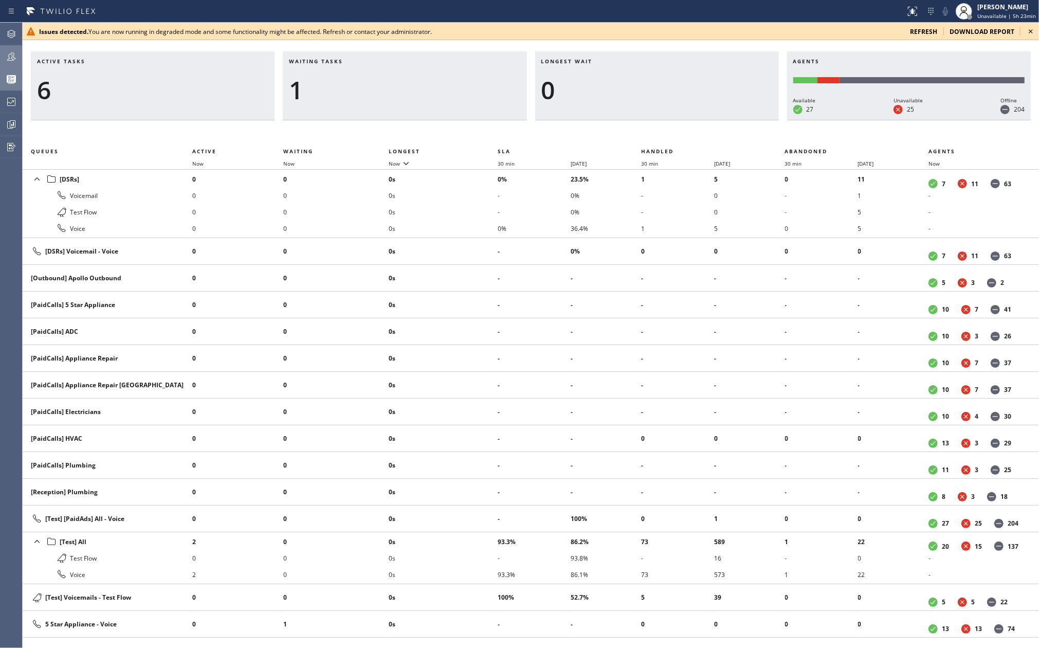
click at [1032, 29] on icon at bounding box center [1031, 31] width 12 height 12
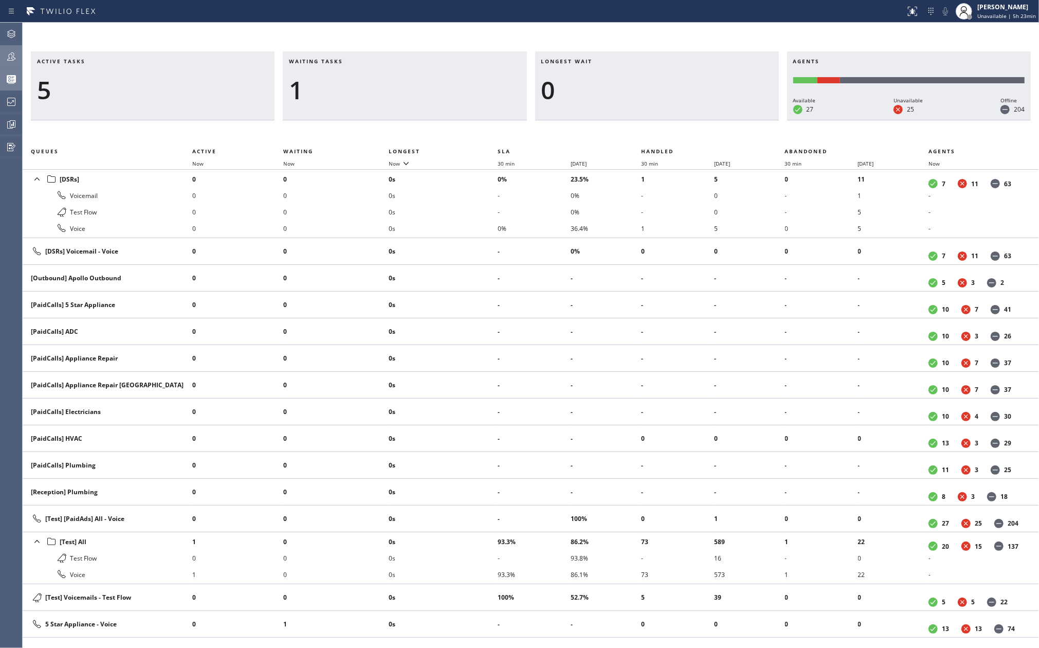
click at [12, 59] on icon at bounding box center [11, 56] width 8 height 8
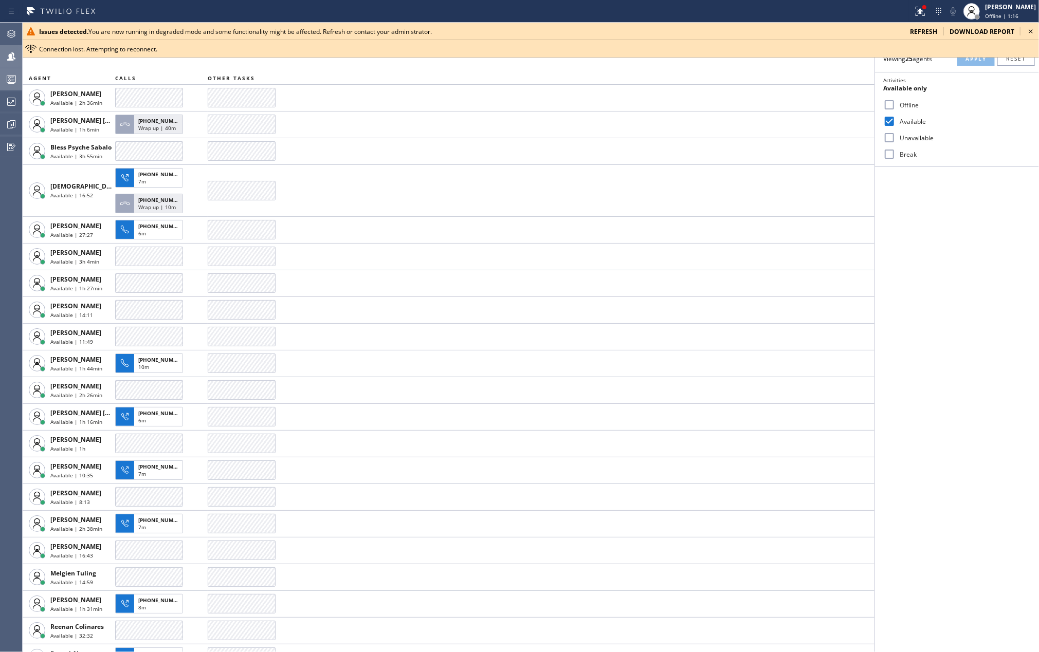
click at [1031, 29] on icon at bounding box center [1031, 31] width 12 height 12
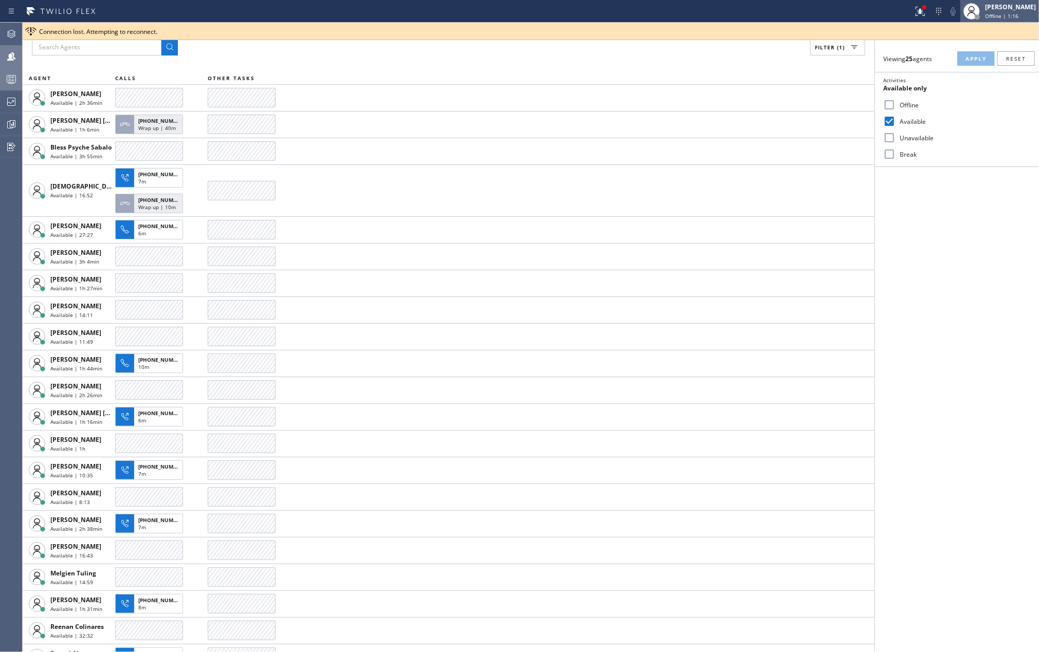
click at [1019, 15] on span "Offline | 1:16" at bounding box center [1001, 15] width 33 height 7
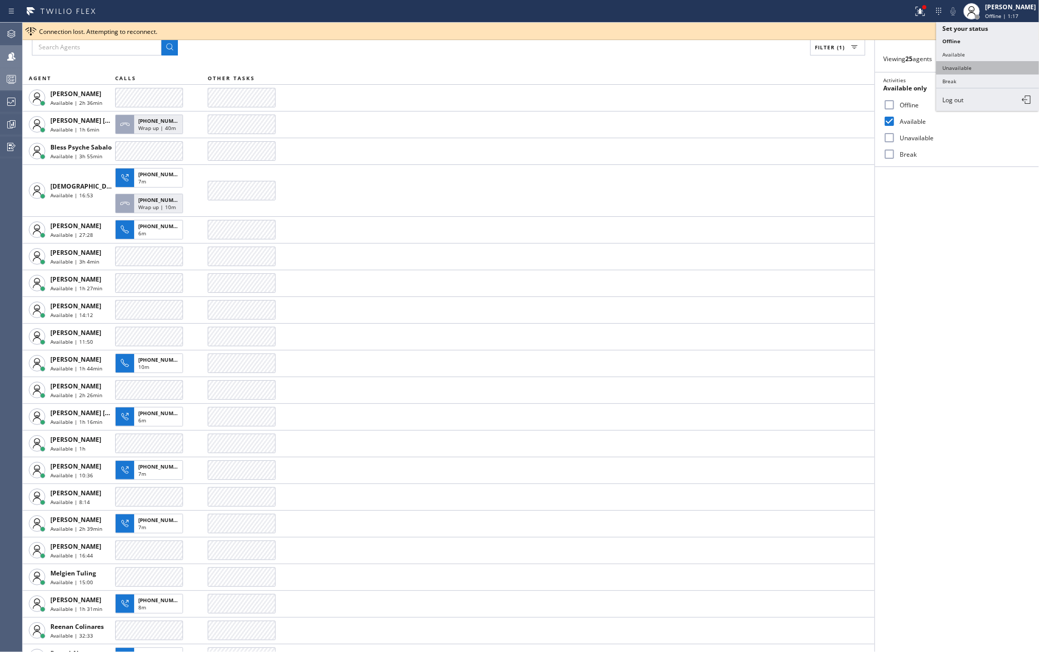
click at [984, 63] on button "Unavailable" at bounding box center [987, 67] width 103 height 13
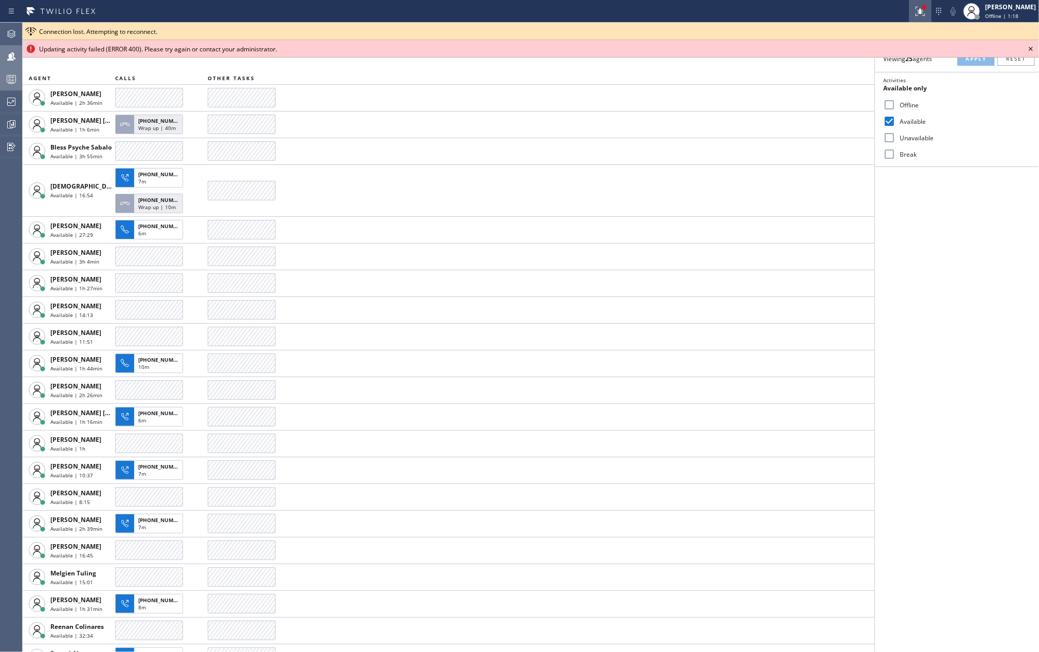
click at [924, 7] on div at bounding box center [920, 11] width 23 height 12
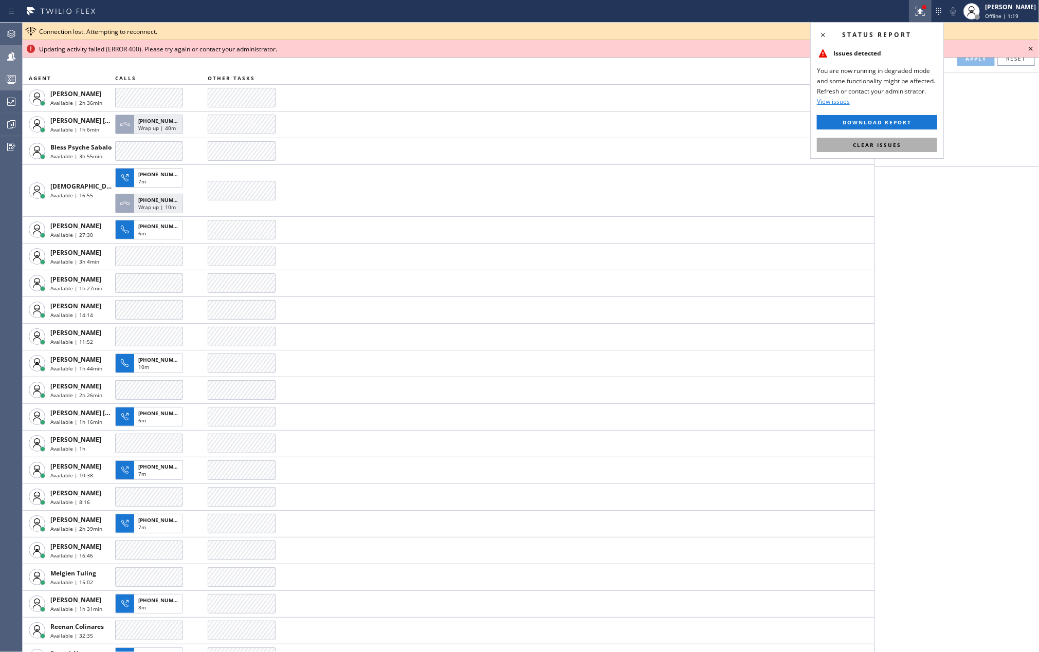
click at [887, 144] on span "Clear issues" at bounding box center [877, 144] width 48 height 7
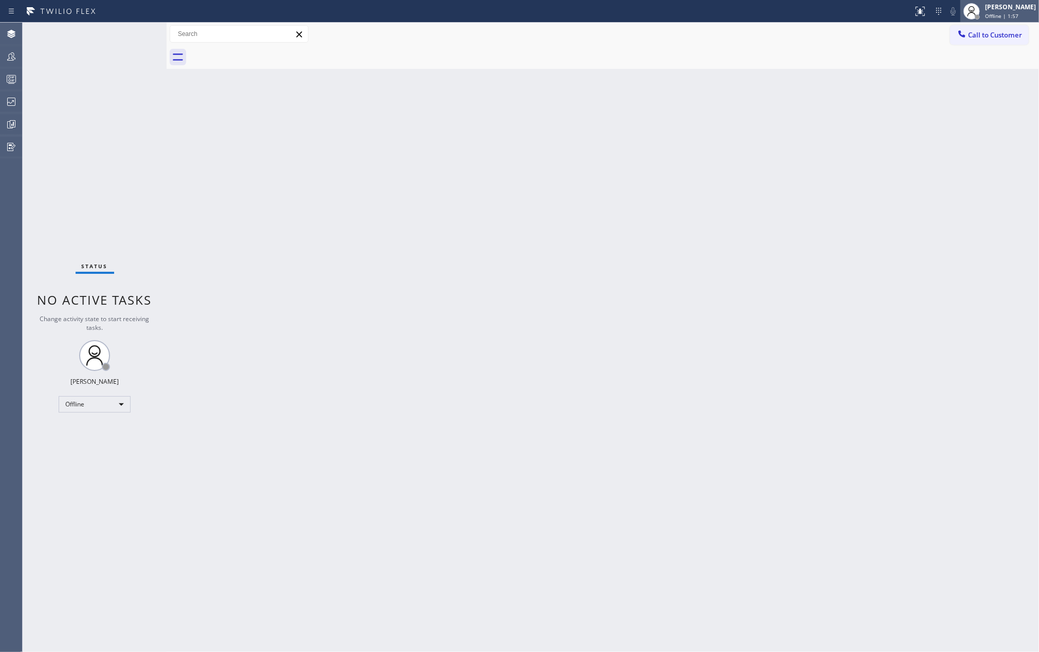
click at [1004, 7] on div "[PERSON_NAME]" at bounding box center [1010, 7] width 51 height 9
click at [968, 66] on button "Unavailable" at bounding box center [987, 67] width 103 height 13
click at [11, 122] on icon at bounding box center [11, 124] width 12 height 12
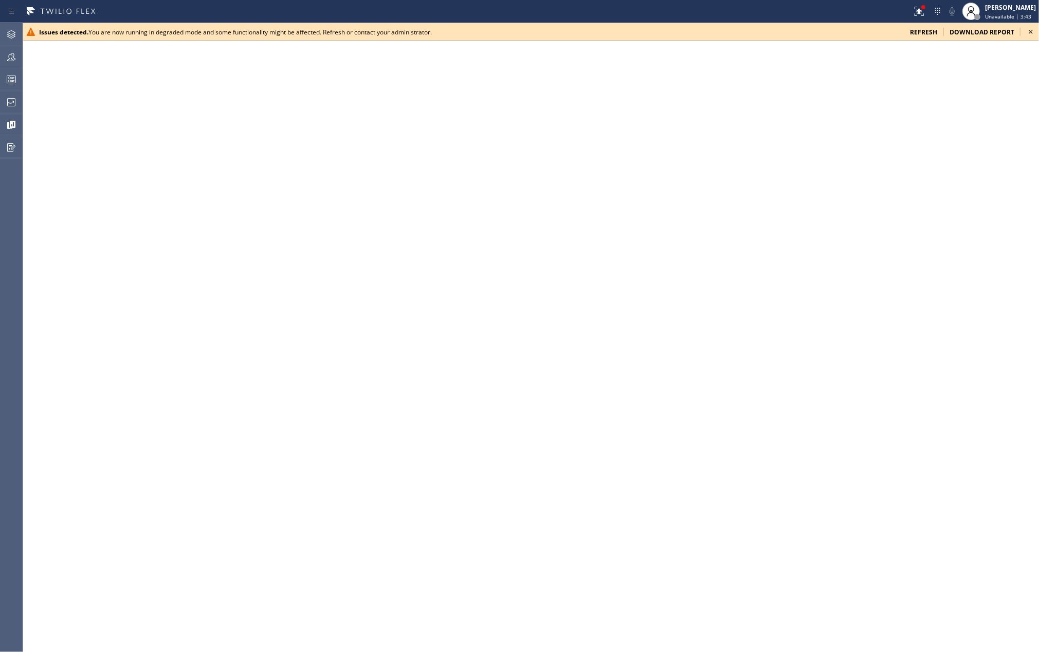
click at [1031, 29] on icon at bounding box center [1031, 32] width 12 height 12
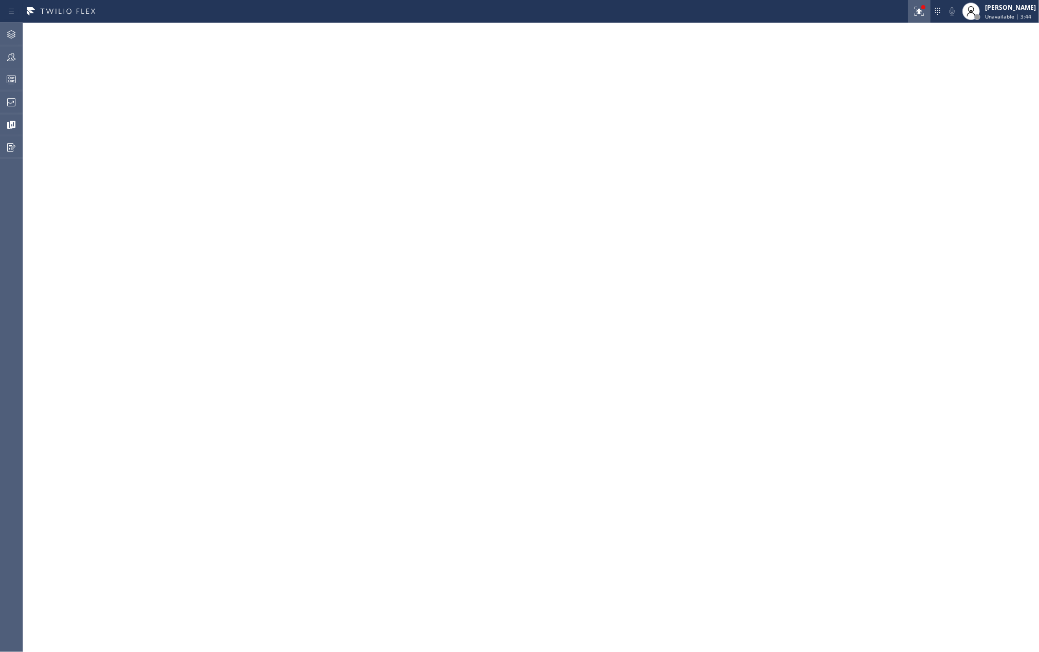
click at [925, 15] on icon at bounding box center [919, 11] width 12 height 12
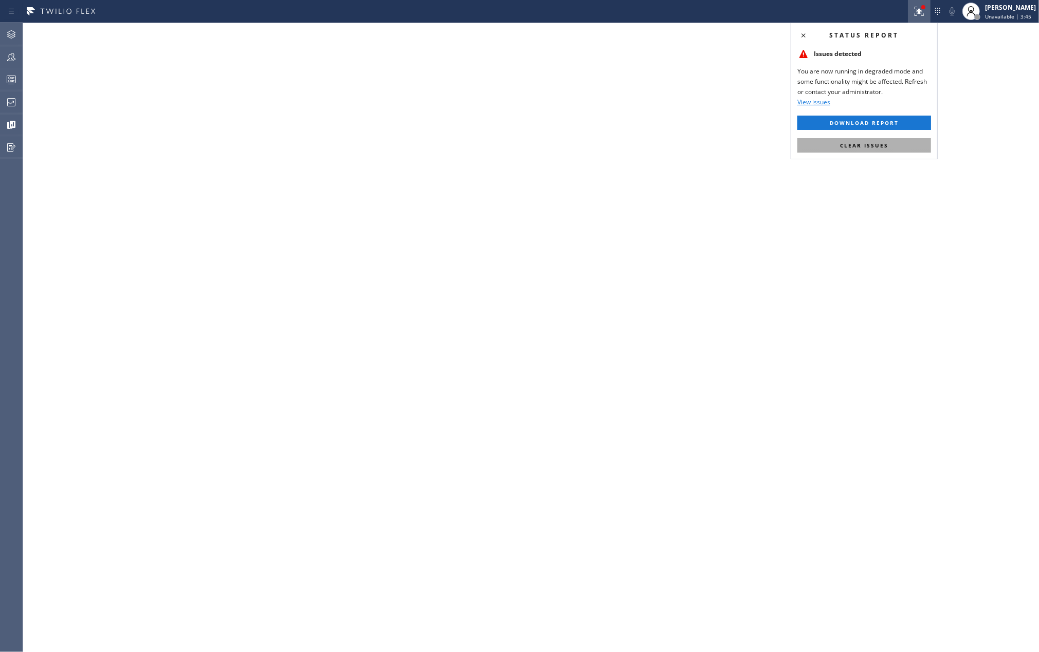
click at [862, 152] on button "Clear issues" at bounding box center [864, 145] width 134 height 14
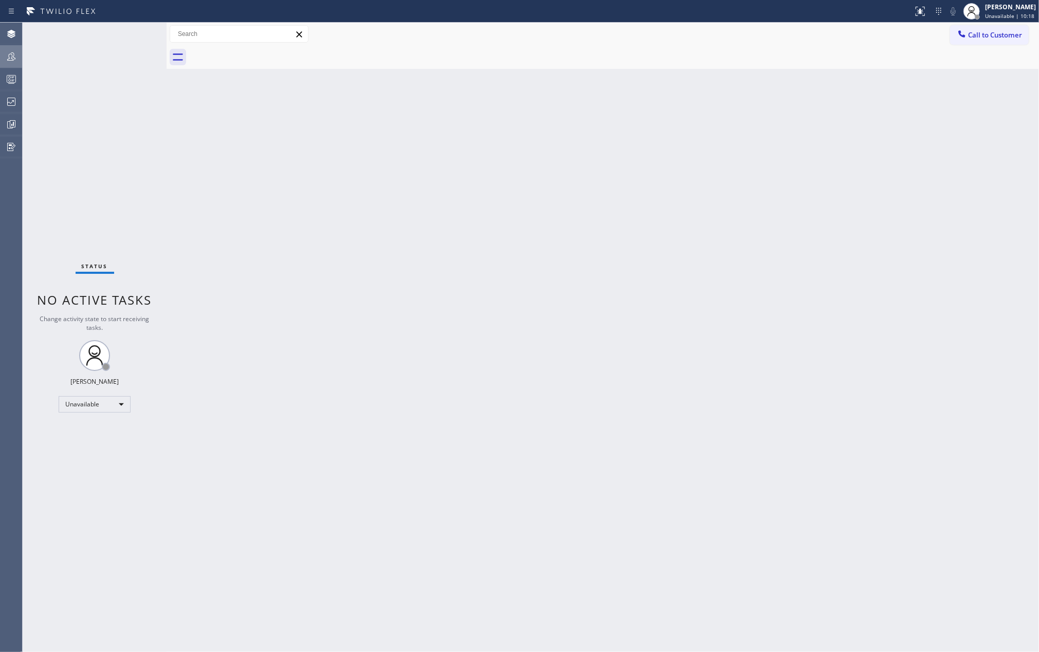
click at [9, 52] on icon at bounding box center [11, 56] width 12 height 12
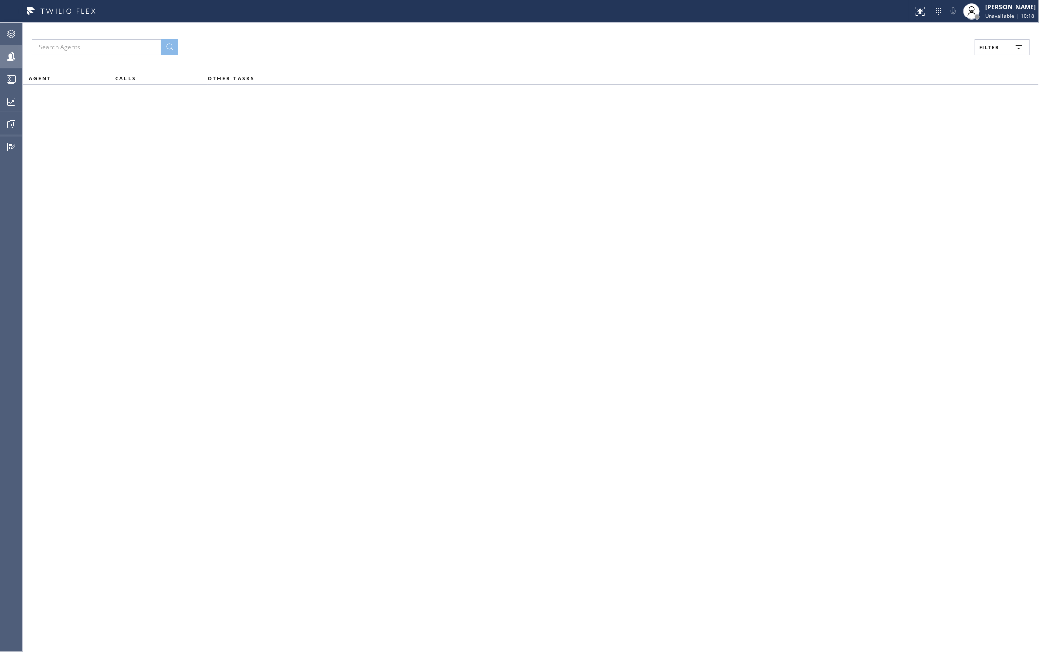
click at [983, 44] on span "Filter" at bounding box center [989, 47] width 20 height 7
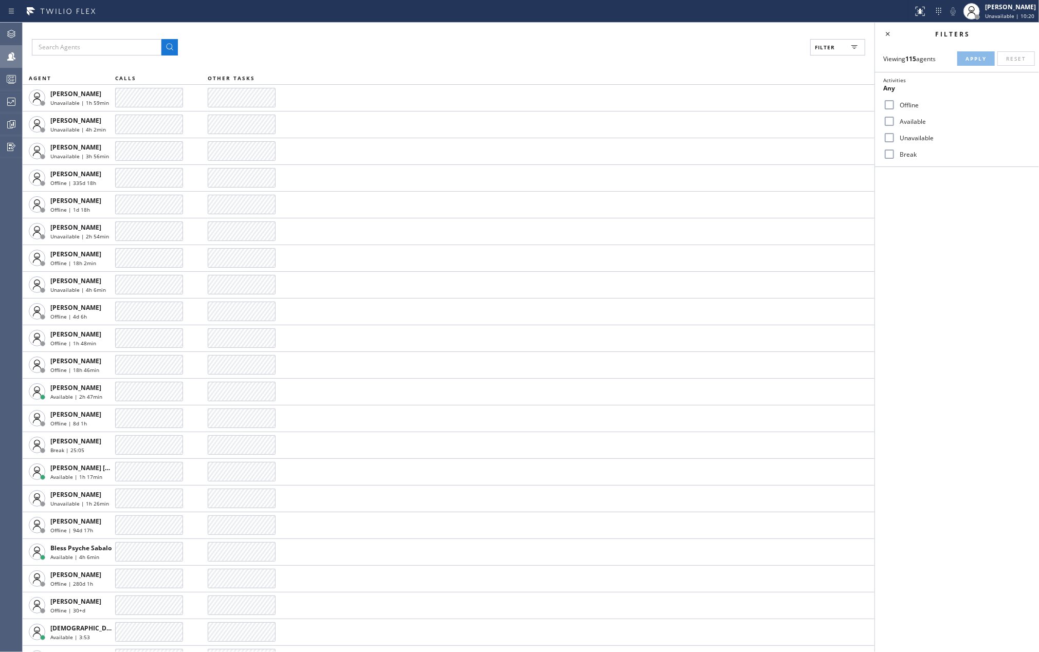
click at [896, 124] on input "Available" at bounding box center [889, 121] width 12 height 12
checkbox input "true"
click at [889, 151] on input "Break" at bounding box center [889, 154] width 12 height 12
checkbox input "true"
click at [961, 63] on button "Apply" at bounding box center [976, 58] width 38 height 14
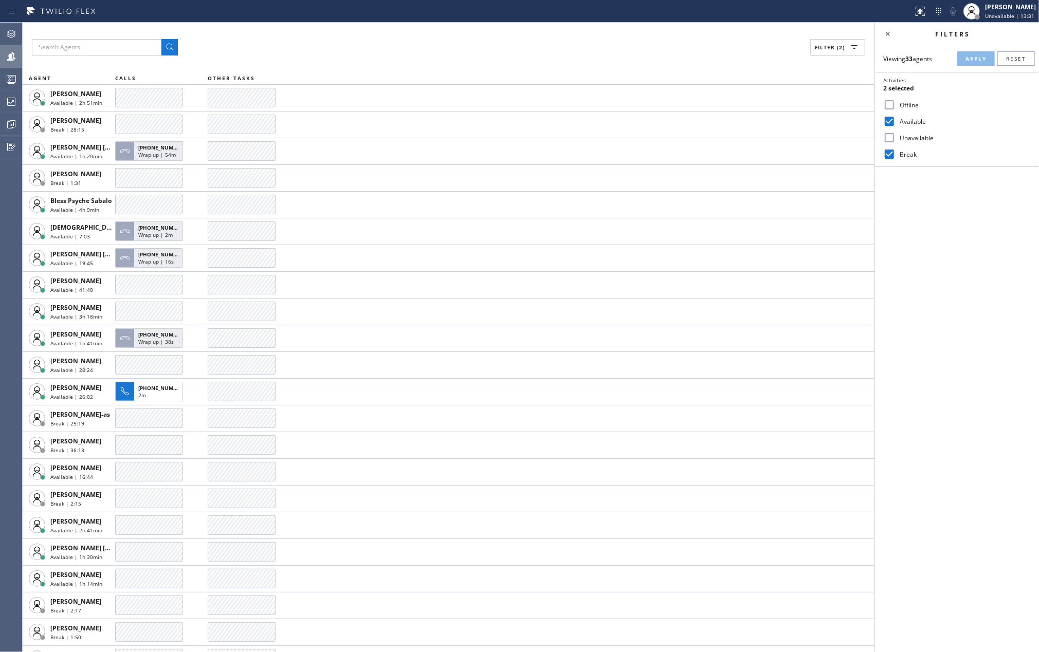
click at [588, 44] on div "Filter (2)" at bounding box center [448, 47] width 833 height 16
